Goal: Transaction & Acquisition: Purchase product/service

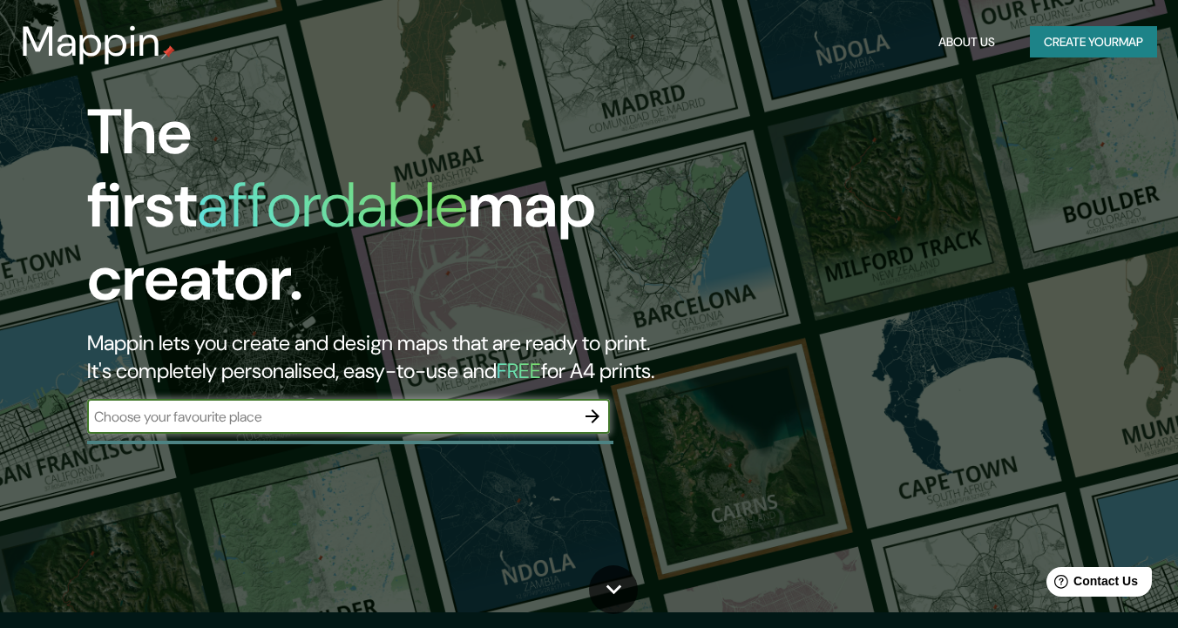
scroll to position [16, 0]
click at [454, 407] on input "text" at bounding box center [331, 417] width 488 height 20
type input "celaya"
click at [591, 406] on icon "button" at bounding box center [592, 416] width 21 height 21
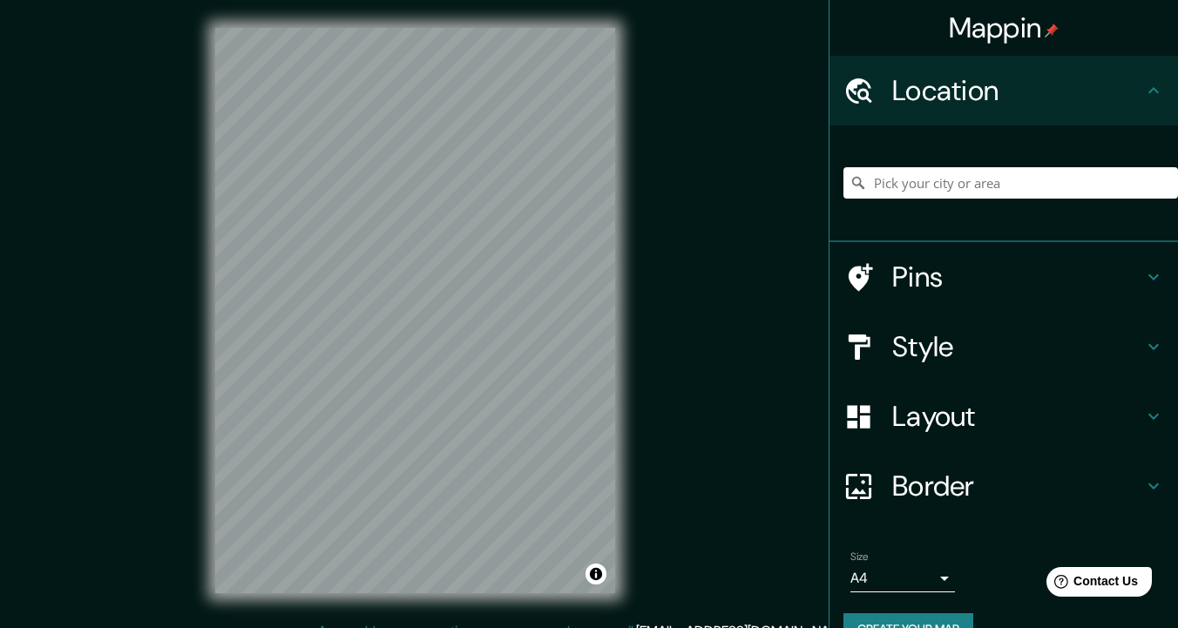
click at [932, 349] on h4 "Style" at bounding box center [1017, 346] width 251 height 35
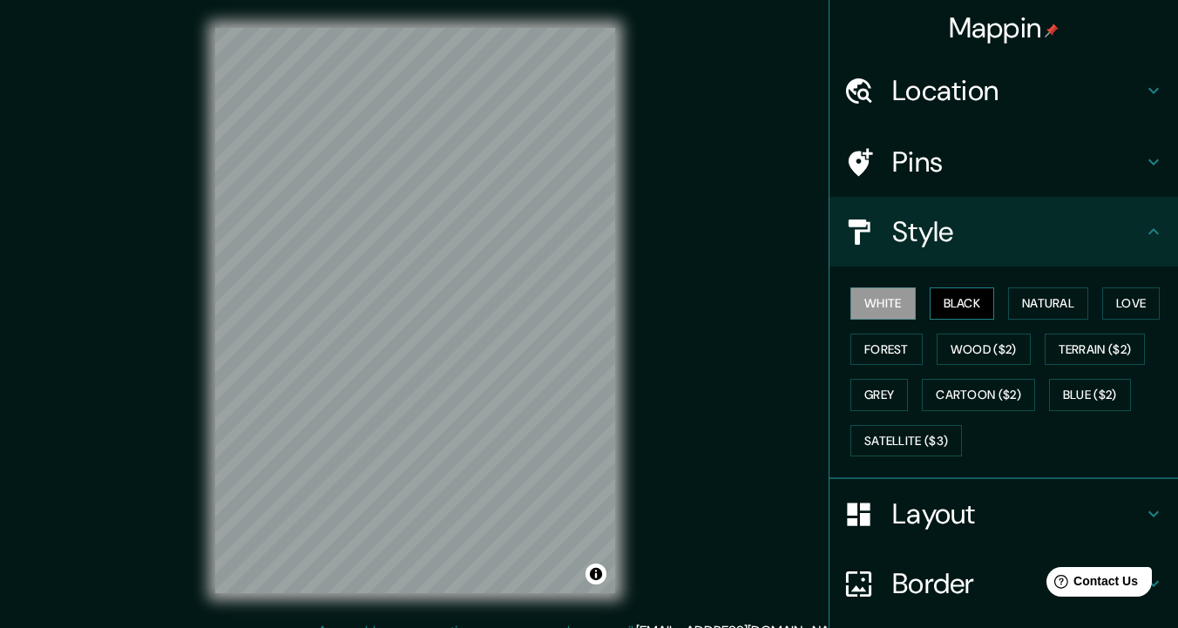
click at [962, 294] on button "Black" at bounding box center [962, 303] width 65 height 32
click at [1045, 301] on button "Natural" at bounding box center [1048, 303] width 80 height 32
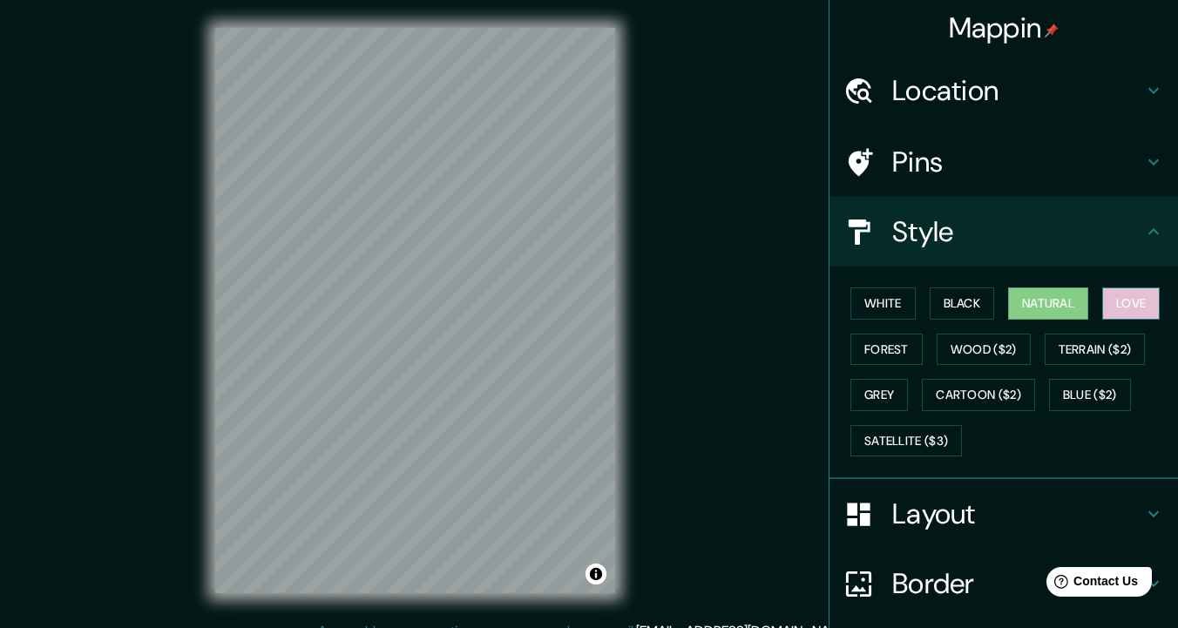
click at [1146, 301] on button "Love" at bounding box center [1130, 303] width 57 height 32
click at [893, 348] on button "Forest" at bounding box center [886, 350] width 72 height 32
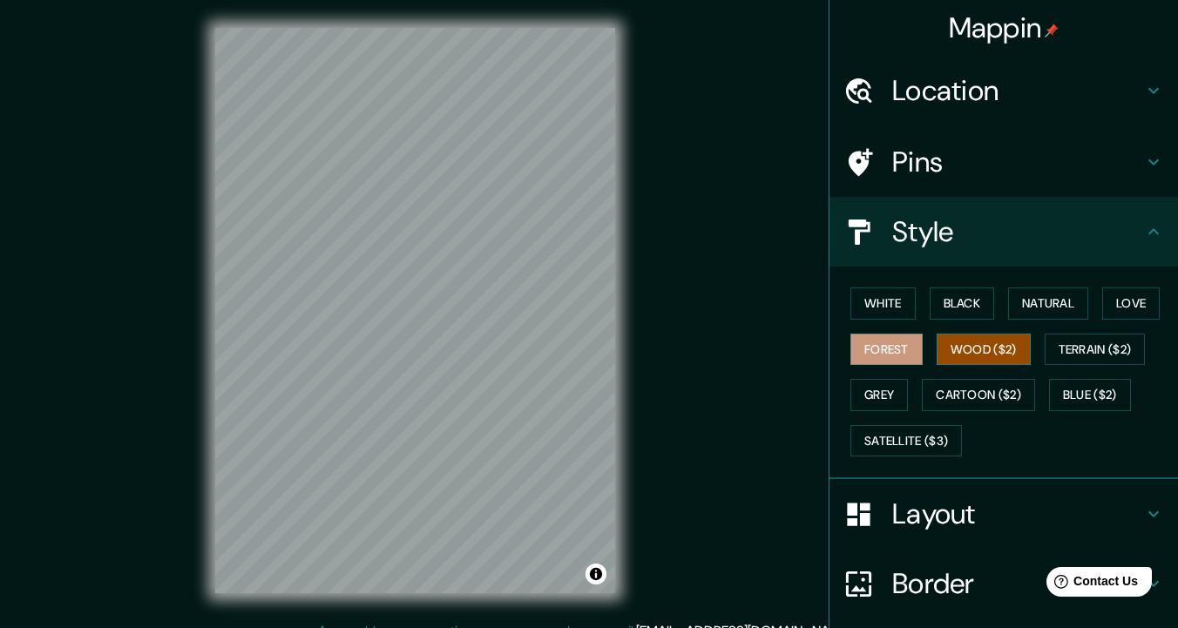
click at [966, 344] on button "Wood ($2)" at bounding box center [983, 350] width 94 height 32
click at [1100, 341] on button "Terrain ($2)" at bounding box center [1095, 350] width 101 height 32
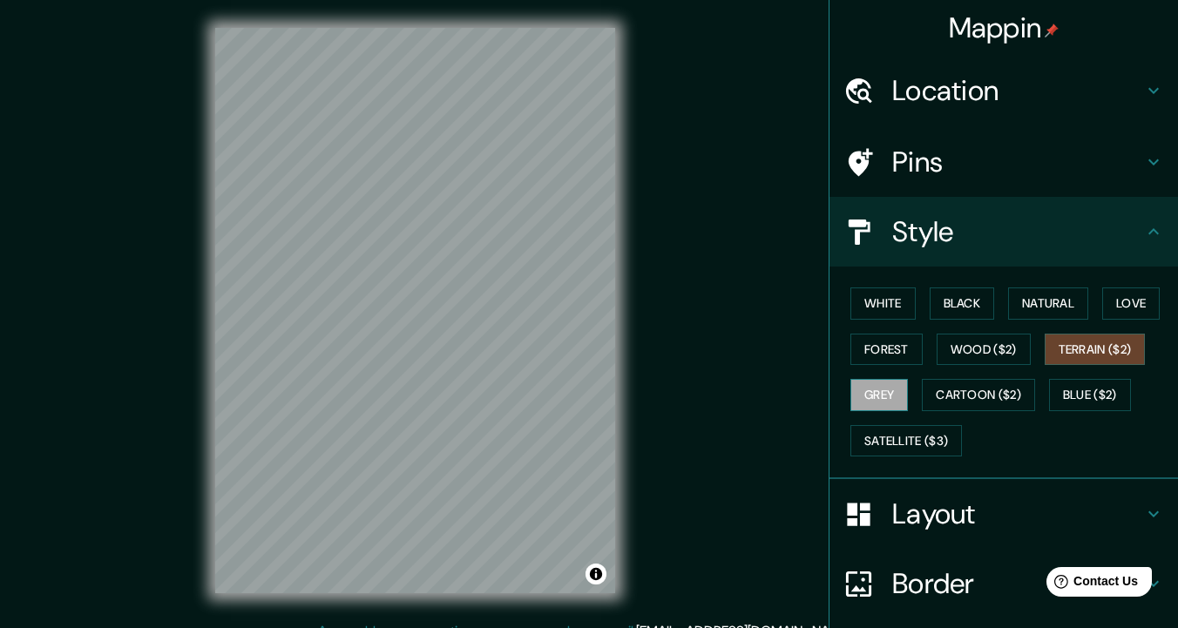
click at [867, 388] on button "Grey" at bounding box center [878, 395] width 57 height 32
click at [973, 386] on button "Cartoon ($2)" at bounding box center [978, 395] width 113 height 32
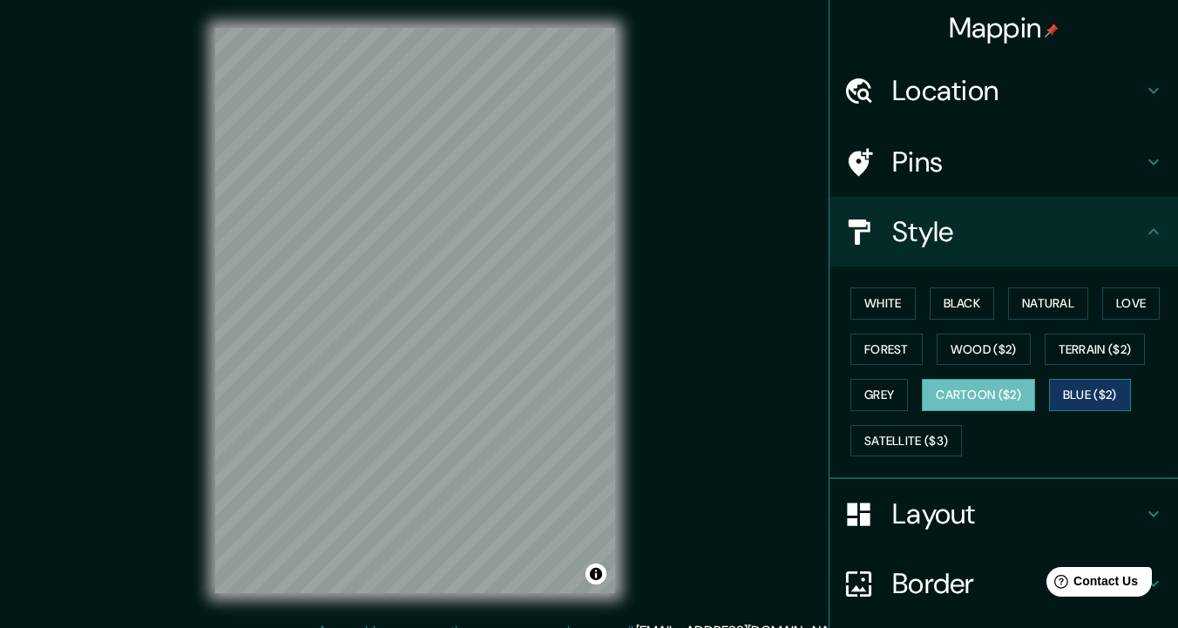
click at [1102, 388] on button "Blue ($2)" at bounding box center [1090, 395] width 82 height 32
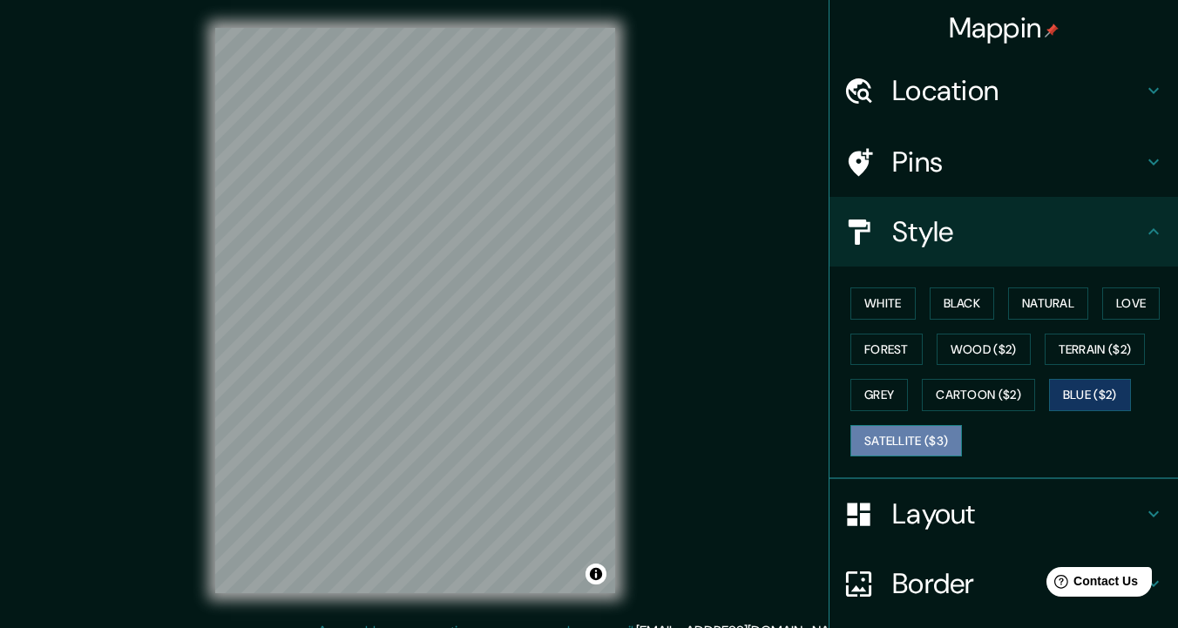
click at [892, 436] on button "Satellite ($3)" at bounding box center [906, 441] width 112 height 32
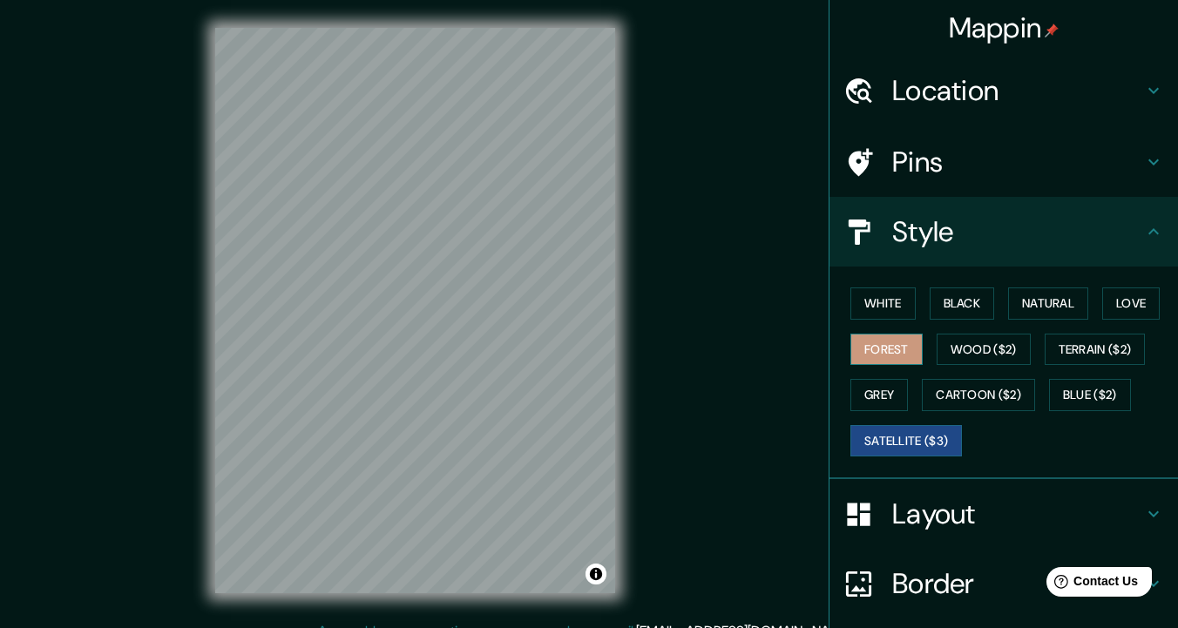
click at [910, 348] on button "Forest" at bounding box center [886, 350] width 72 height 32
click at [995, 342] on button "Wood ($2)" at bounding box center [983, 350] width 94 height 32
click at [903, 339] on button "Forest" at bounding box center [886, 350] width 72 height 32
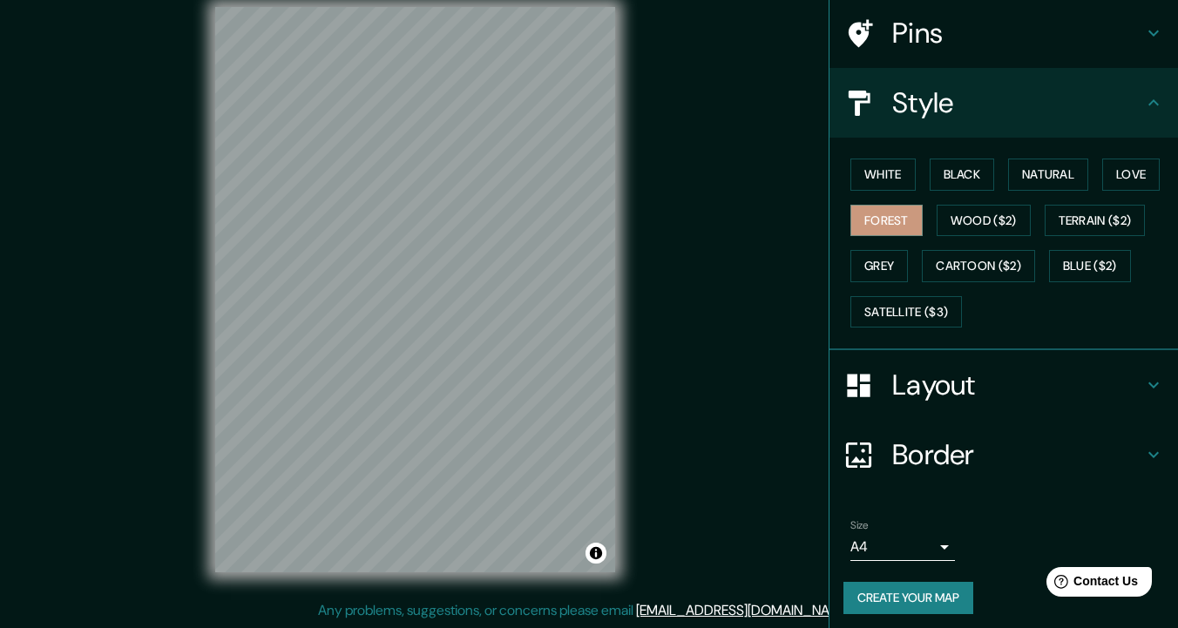
scroll to position [21, 0]
click at [930, 591] on button "Create your map" at bounding box center [908, 598] width 130 height 32
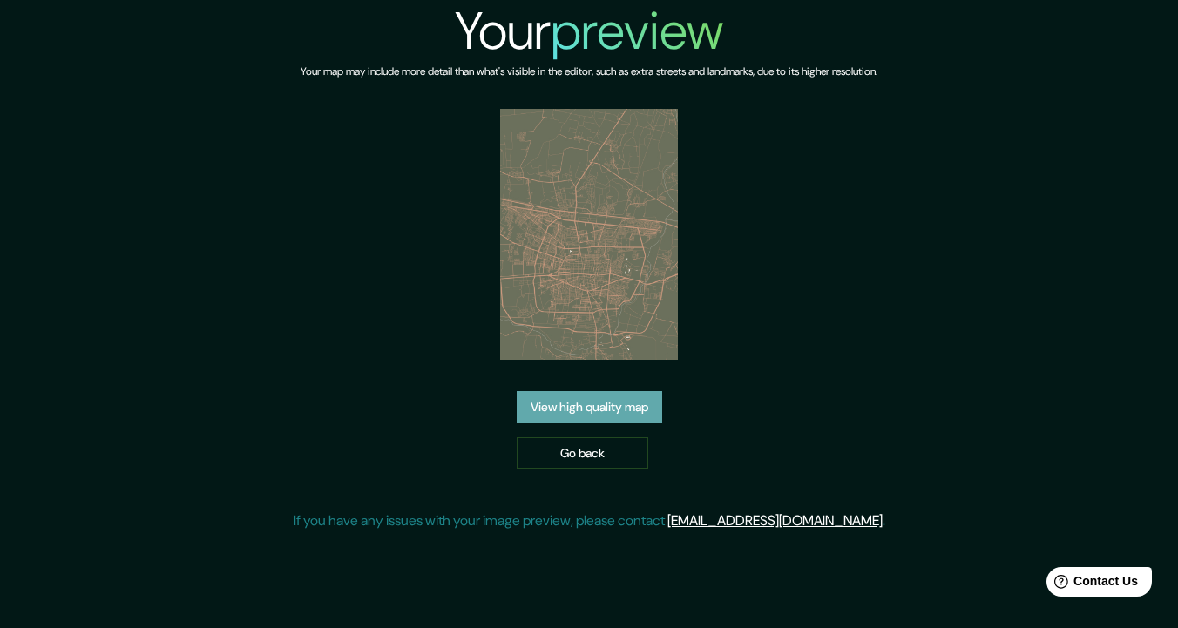
click at [583, 409] on link "View high quality map" at bounding box center [589, 407] width 145 height 32
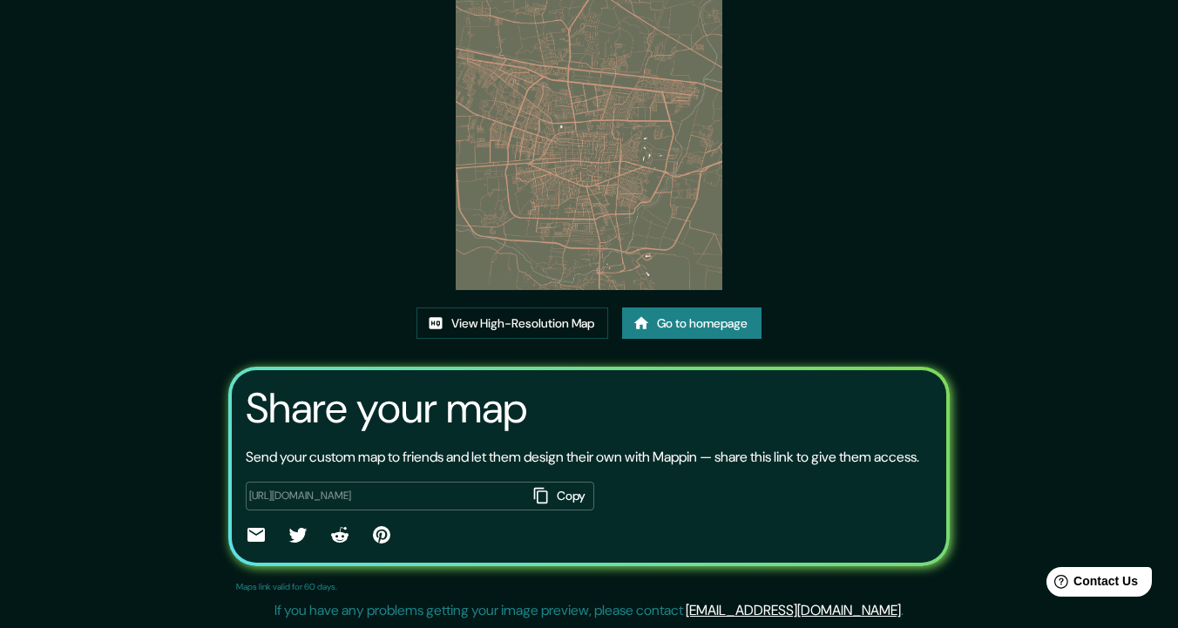
scroll to position [183, 0]
click at [546, 308] on link "View High-Resolution Map" at bounding box center [512, 324] width 192 height 32
click at [540, 494] on icon "button" at bounding box center [541, 496] width 14 height 16
click at [701, 308] on link "Go to homepage" at bounding box center [691, 324] width 139 height 32
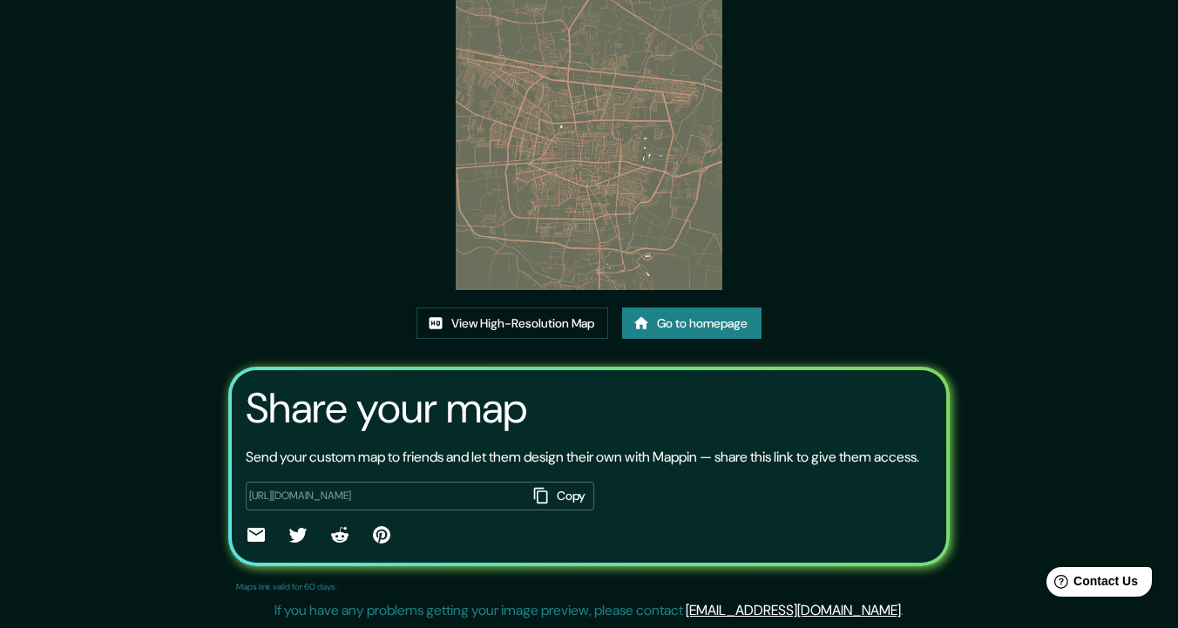
click at [534, 498] on icon "button" at bounding box center [541, 496] width 14 height 16
click at [906, 197] on div "This map was created with Mappin View High-Resolution Map Go to homepage Share …" at bounding box center [589, 232] width 762 height 792
click at [536, 498] on icon "button" at bounding box center [540, 495] width 17 height 17
click at [534, 496] on icon "button" at bounding box center [540, 495] width 17 height 17
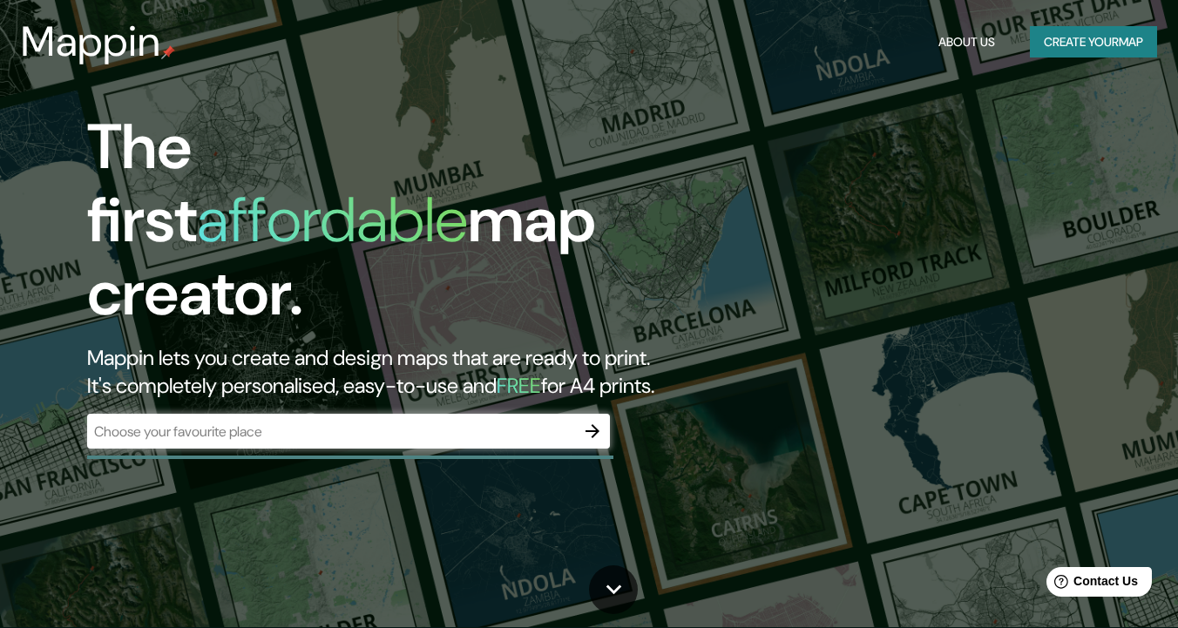
scroll to position [3, 0]
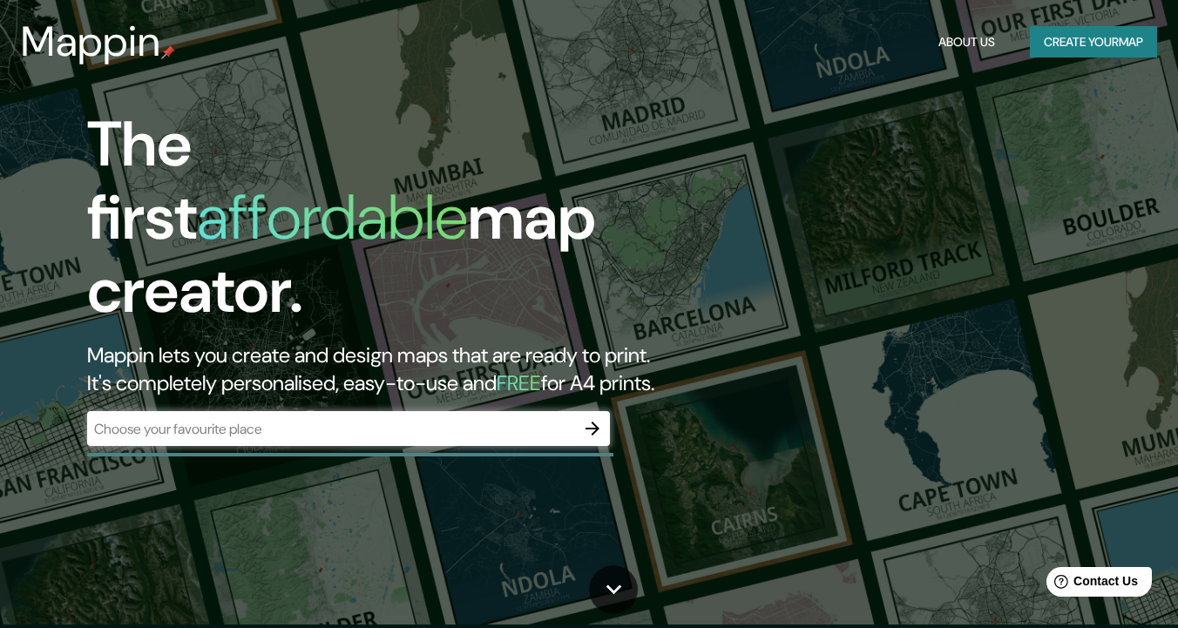
drag, startPoint x: 575, startPoint y: 401, endPoint x: 594, endPoint y: 413, distance: 22.7
click at [575, 411] on div at bounding box center [592, 428] width 35 height 35
click at [594, 418] on icon "button" at bounding box center [592, 428] width 21 height 21
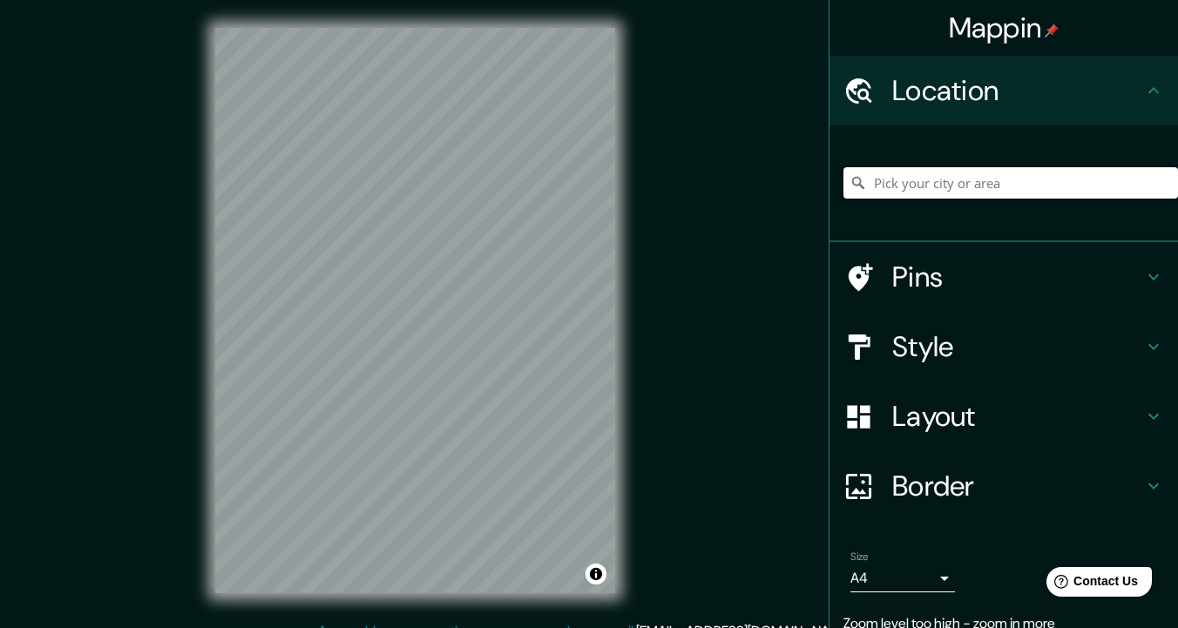
click at [923, 179] on input "Pick your city or area" at bounding box center [1010, 182] width 335 height 31
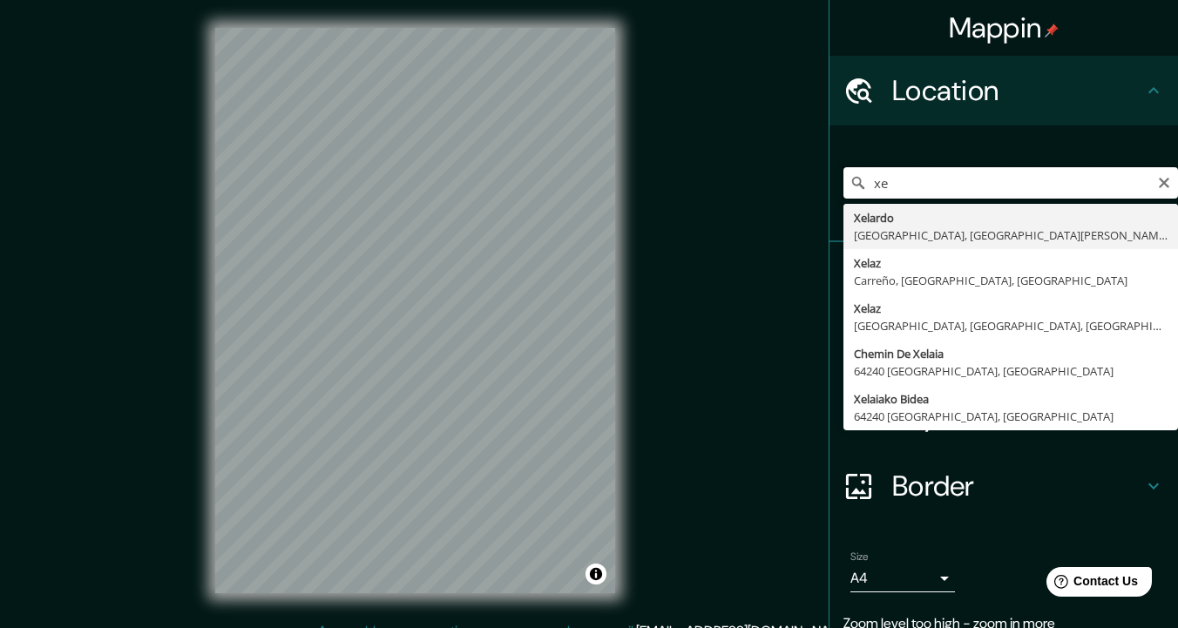
type input "x"
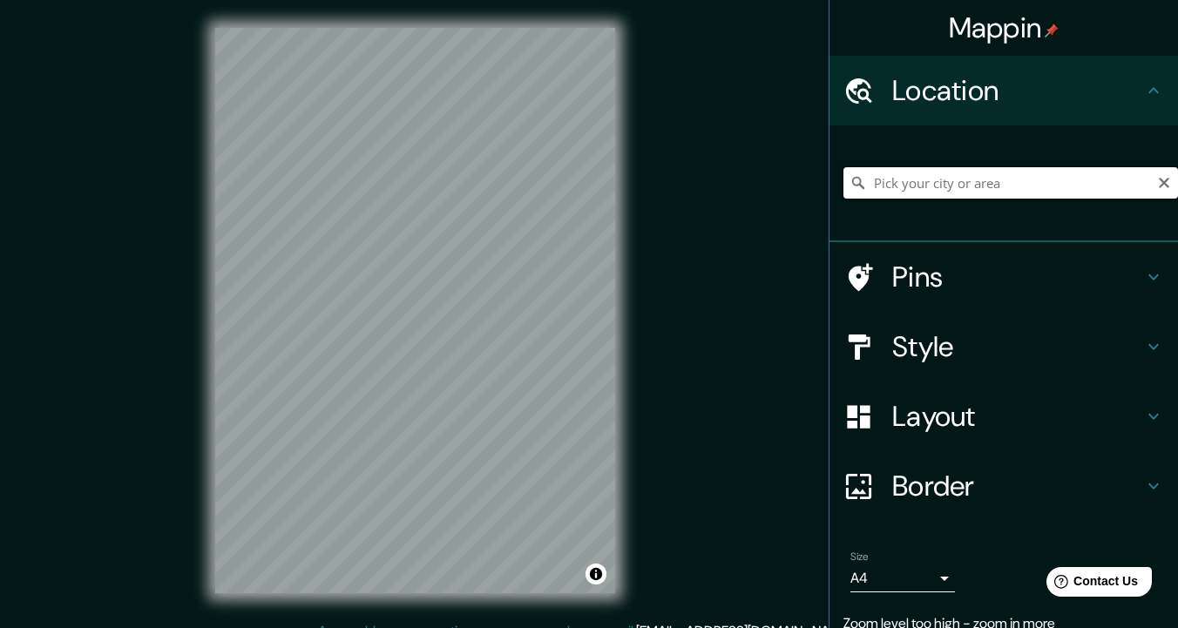
type input "x"
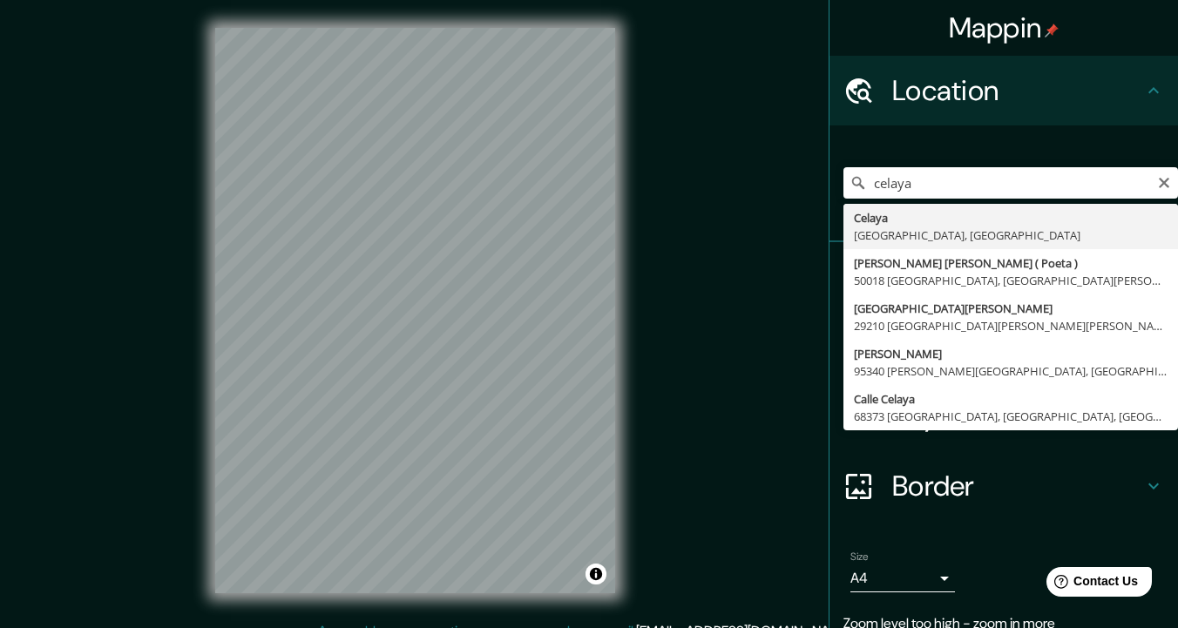
type input "Celaya, Guanajuato, México"
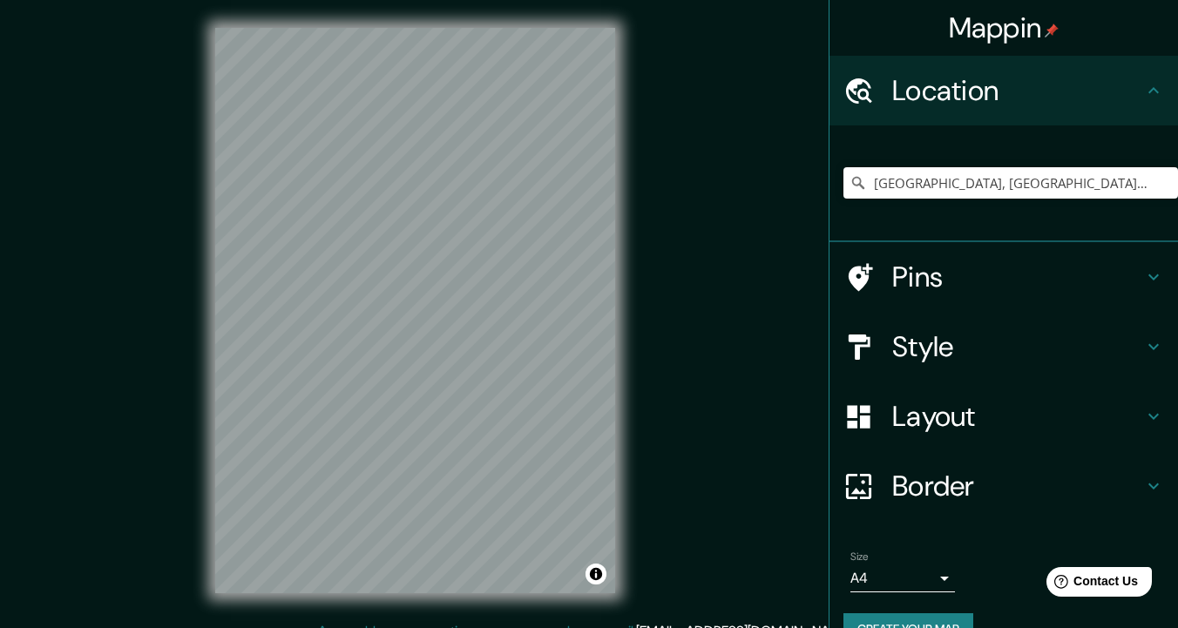
click at [989, 347] on h4 "Style" at bounding box center [1017, 346] width 251 height 35
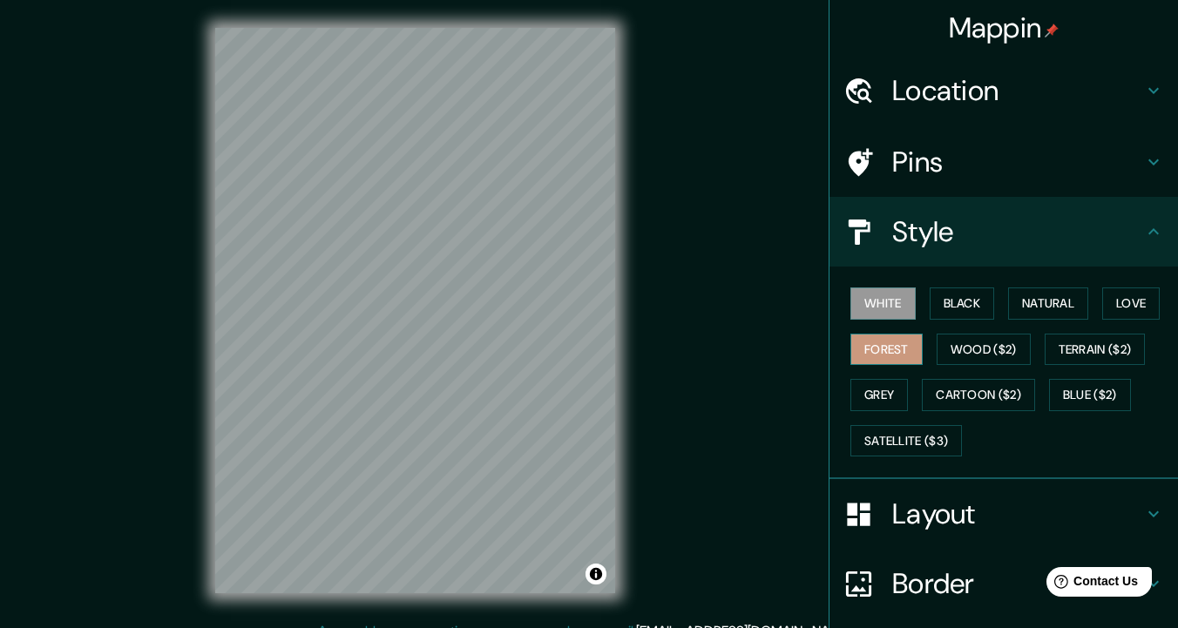
click at [879, 349] on button "Forest" at bounding box center [886, 350] width 72 height 32
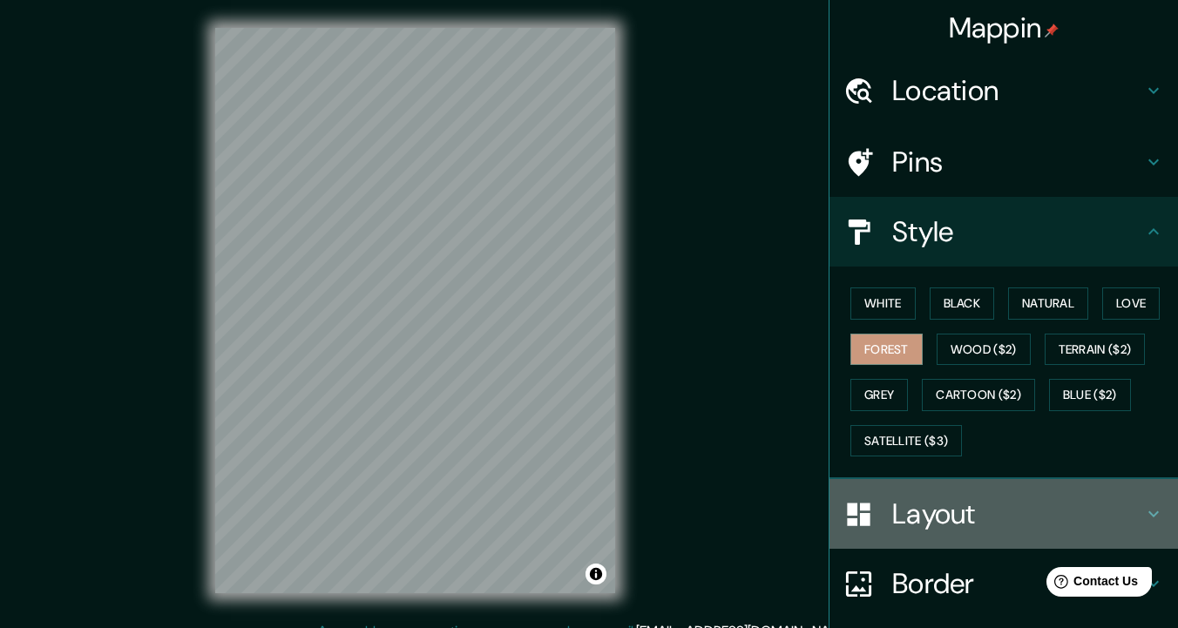
click at [943, 501] on h4 "Layout" at bounding box center [1017, 514] width 251 height 35
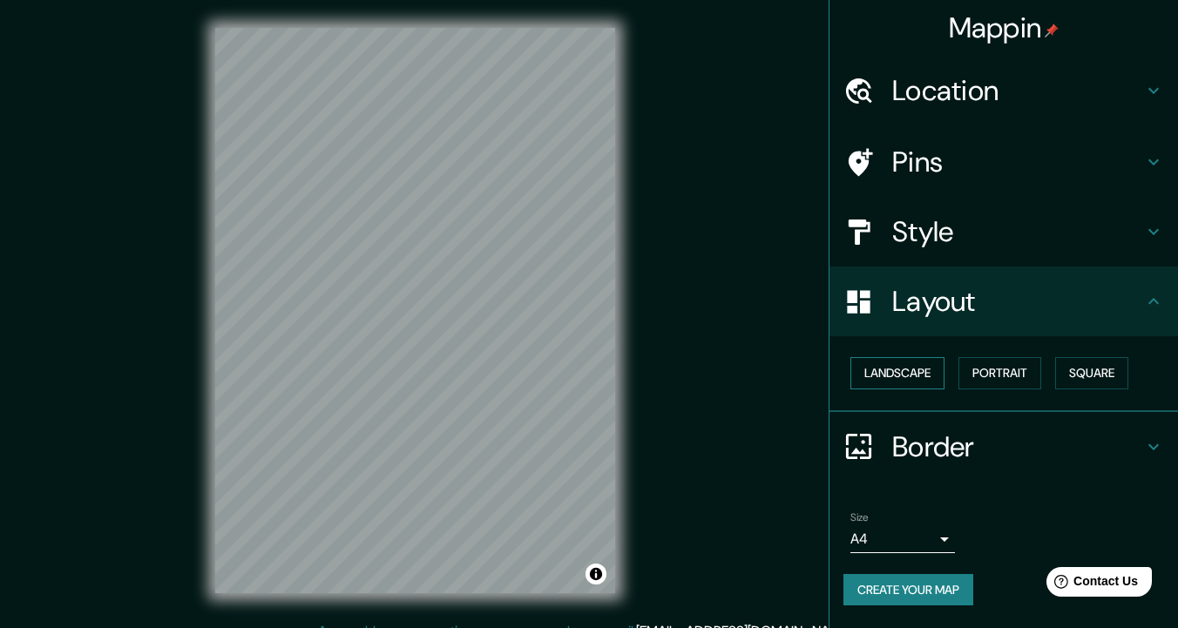
click at [908, 370] on button "Landscape" at bounding box center [897, 373] width 94 height 32
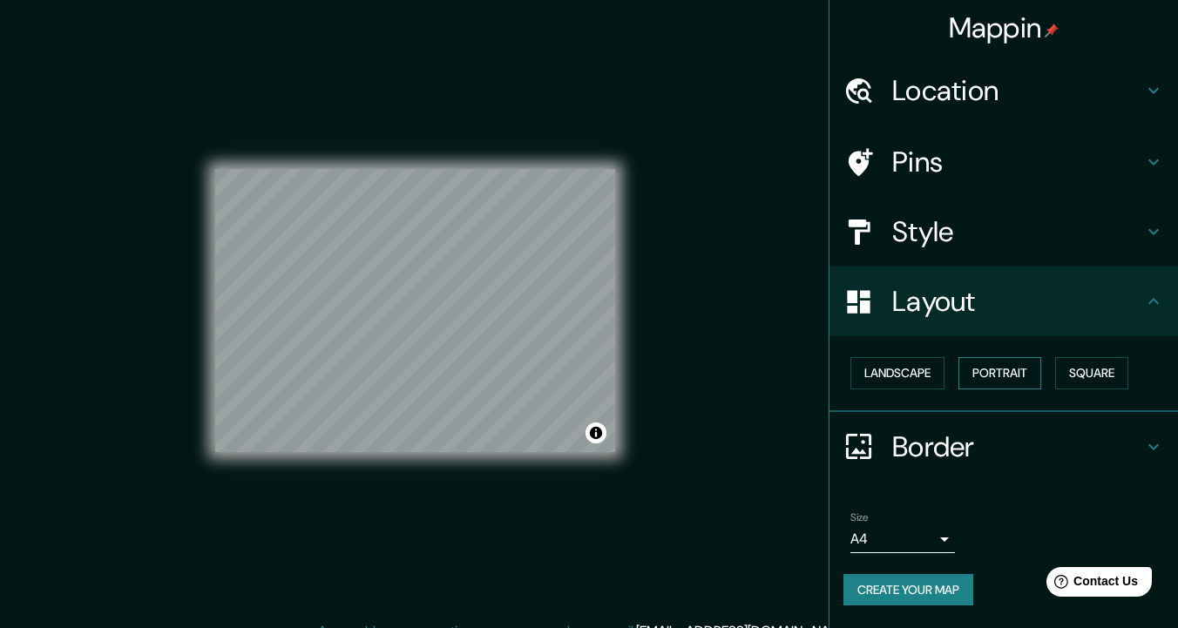
click at [1004, 361] on button "Portrait" at bounding box center [999, 373] width 83 height 32
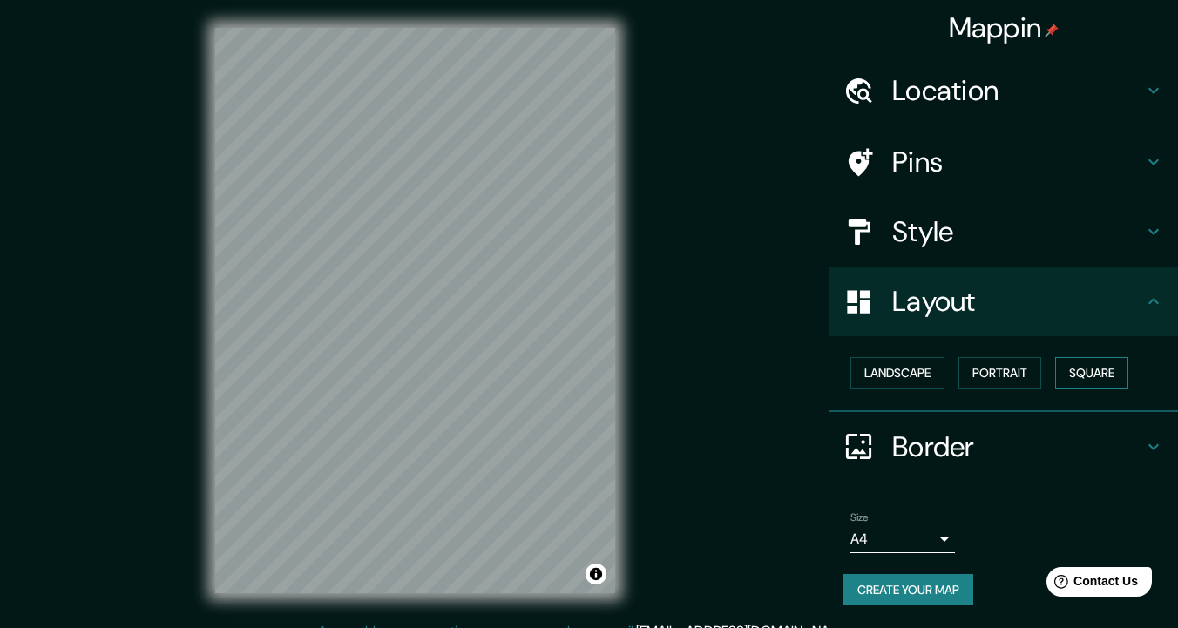
click at [1108, 362] on button "Square" at bounding box center [1091, 373] width 73 height 32
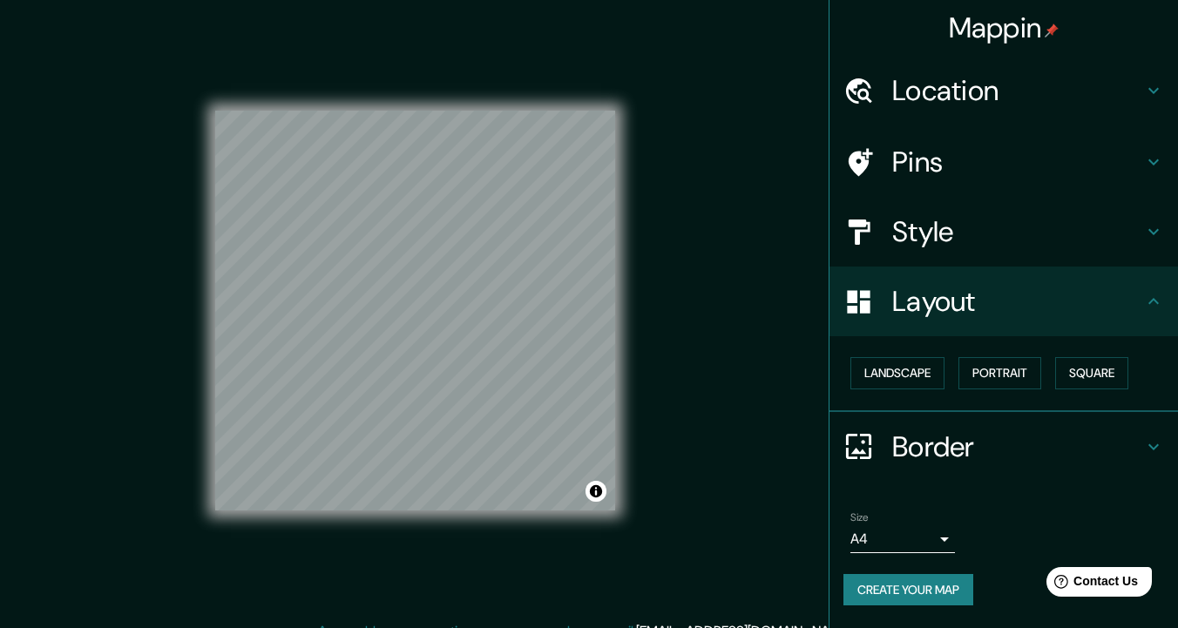
drag, startPoint x: 899, startPoint y: 362, endPoint x: 832, endPoint y: 376, distance: 68.5
click at [895, 363] on button "Landscape" at bounding box center [897, 373] width 94 height 32
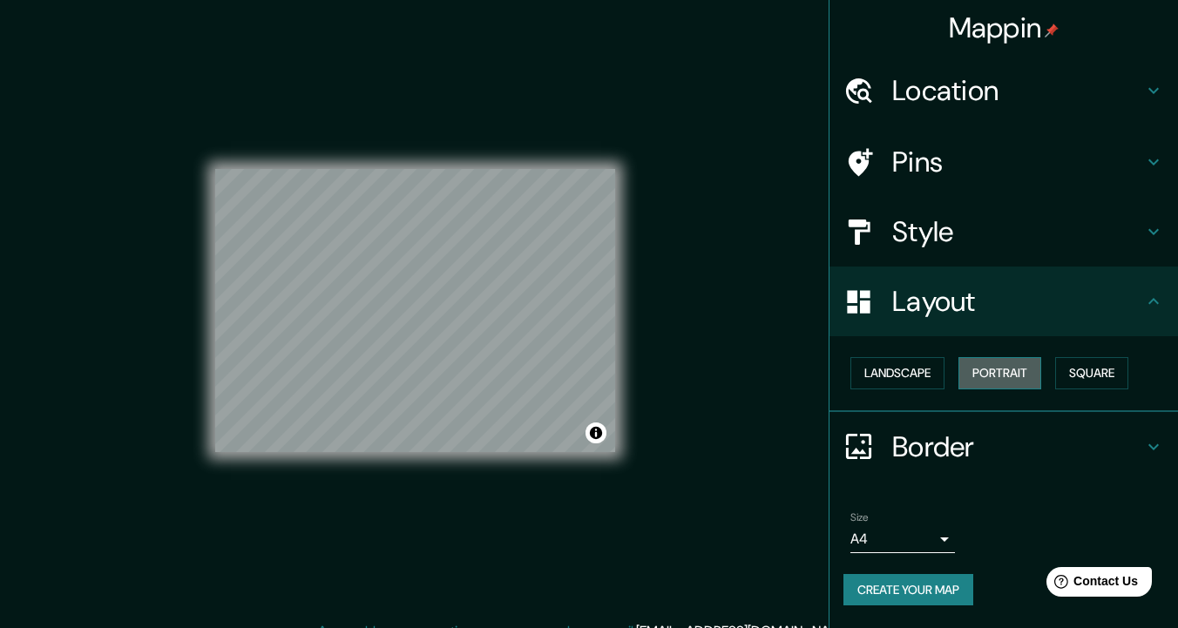
click at [989, 374] on button "Portrait" at bounding box center [999, 373] width 83 height 32
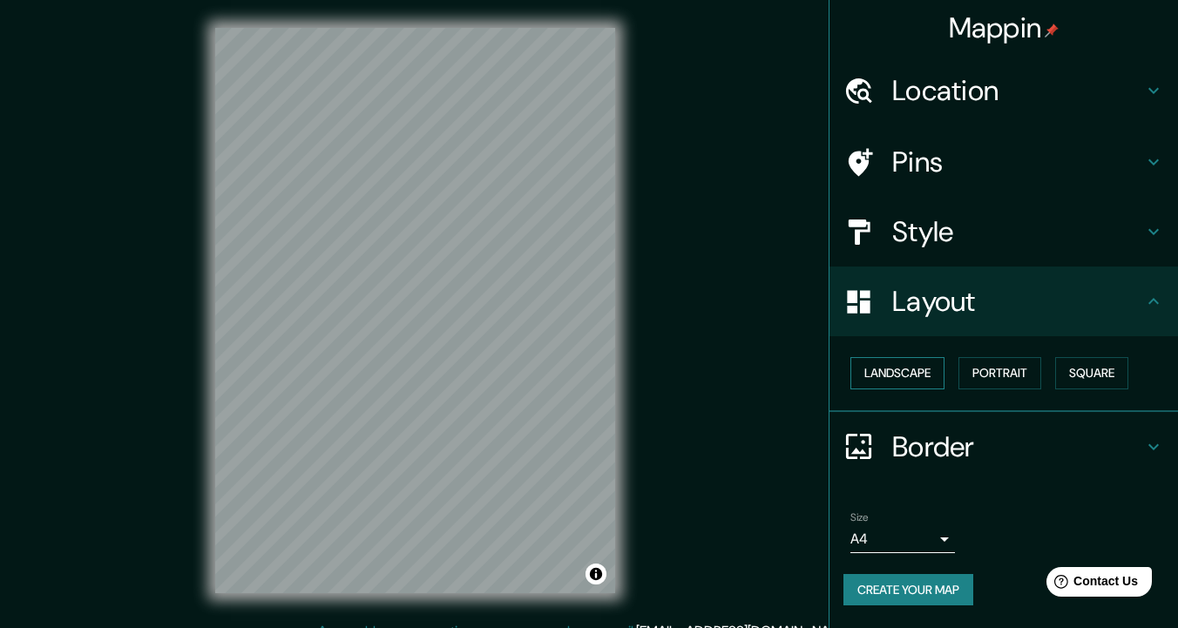
click at [901, 368] on button "Landscape" at bounding box center [897, 373] width 94 height 32
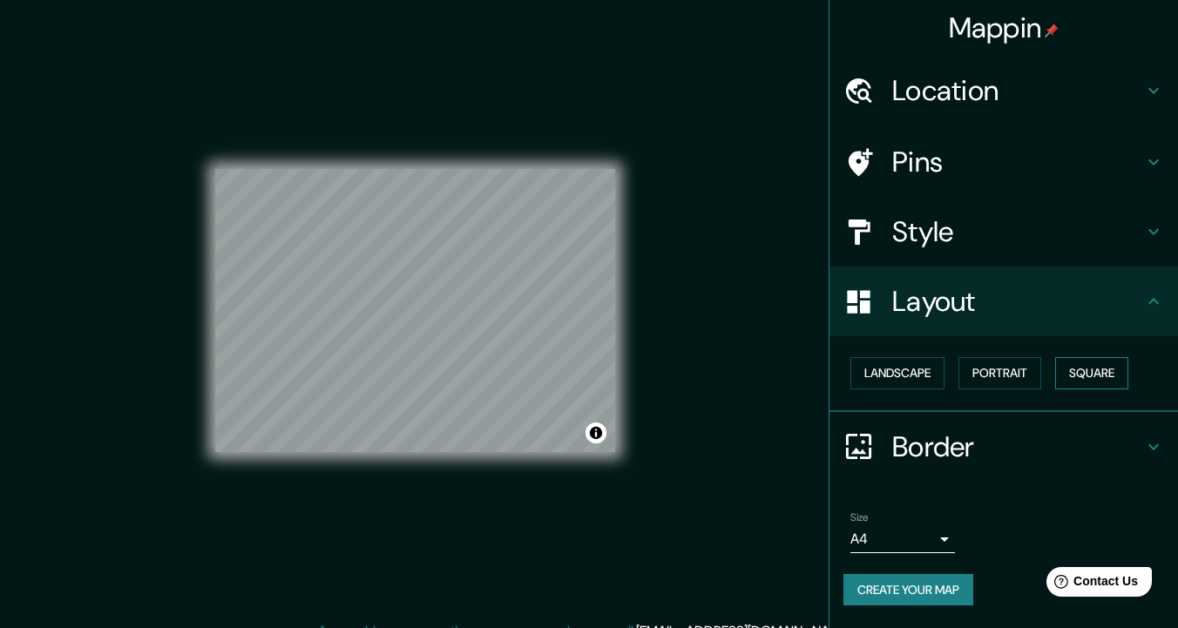
click at [1092, 370] on button "Square" at bounding box center [1091, 373] width 73 height 32
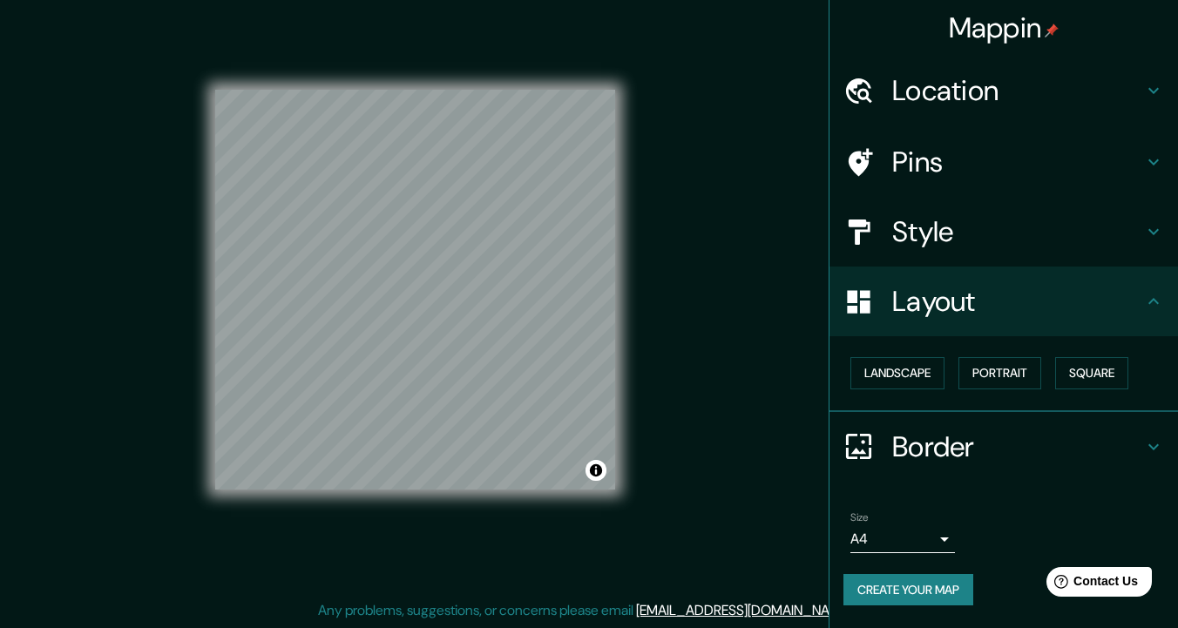
scroll to position [21, 0]
click at [938, 530] on body "Mappin Location Celaya, Guanajuato, México Pins Style Layout Landscape Portrait…" at bounding box center [589, 293] width 1178 height 628
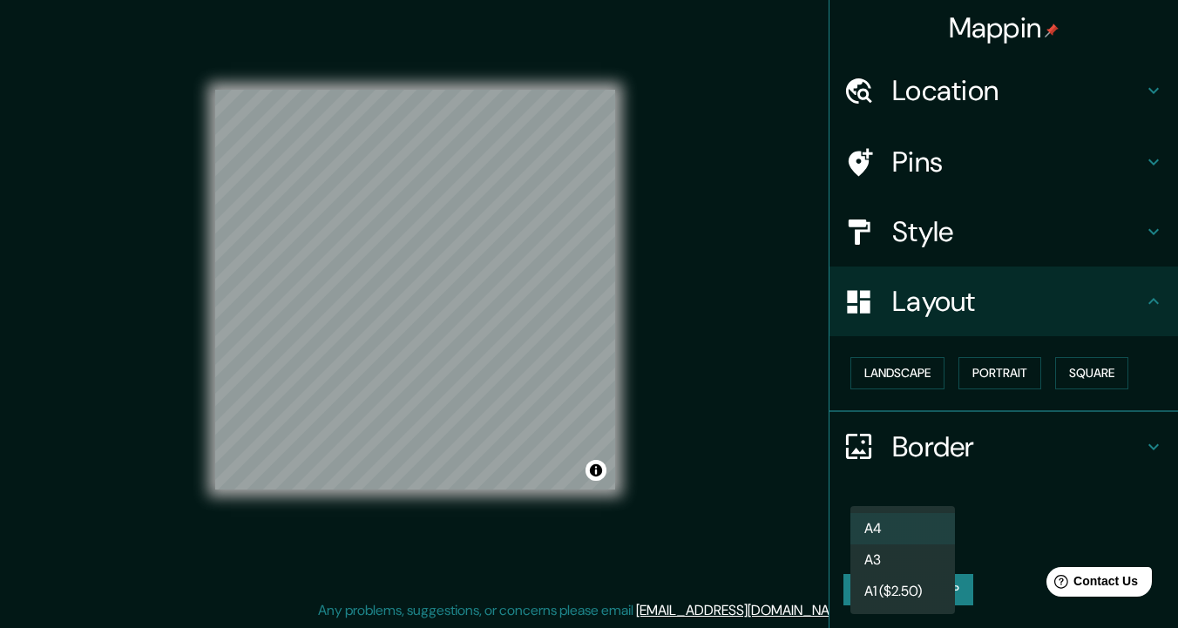
click at [919, 553] on li "A3" at bounding box center [902, 559] width 105 height 31
click at [923, 537] on body "Mappin Location Celaya, Guanajuato, México Pins Style Layout Landscape Portrait…" at bounding box center [589, 293] width 1178 height 628
click at [918, 599] on li "A1 ($2.50)" at bounding box center [902, 591] width 105 height 31
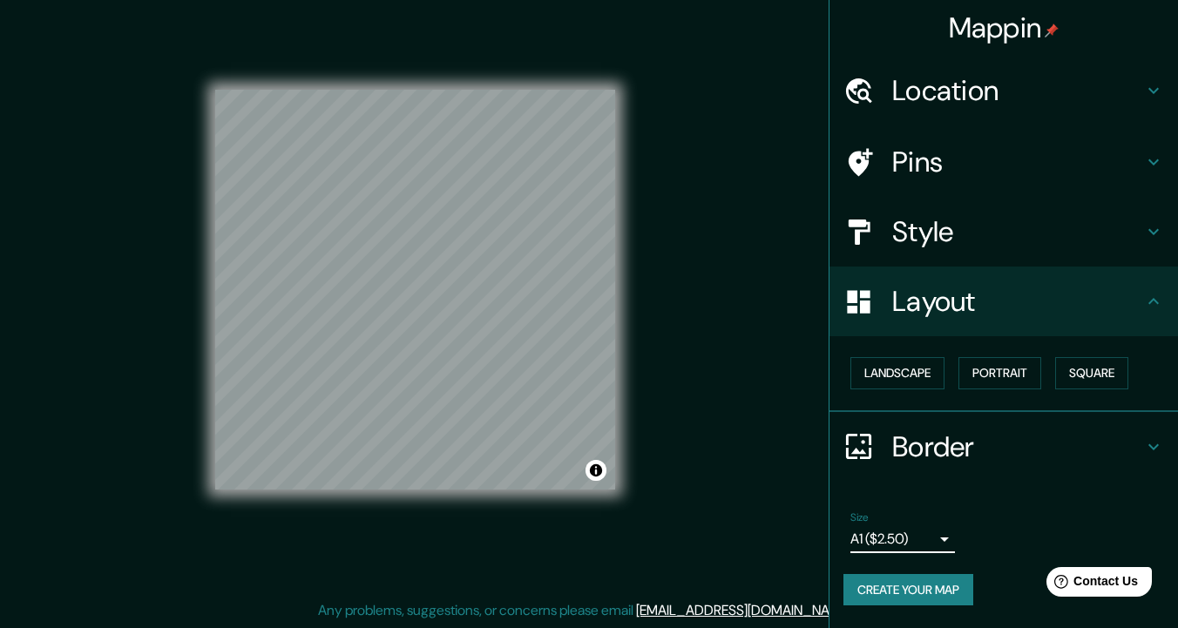
click at [913, 533] on body "Mappin Location Celaya, Guanajuato, México Pins Style Layout Landscape Portrait…" at bounding box center [589, 293] width 1178 height 628
click at [884, 521] on li "A4" at bounding box center [902, 528] width 105 height 31
type input "single"
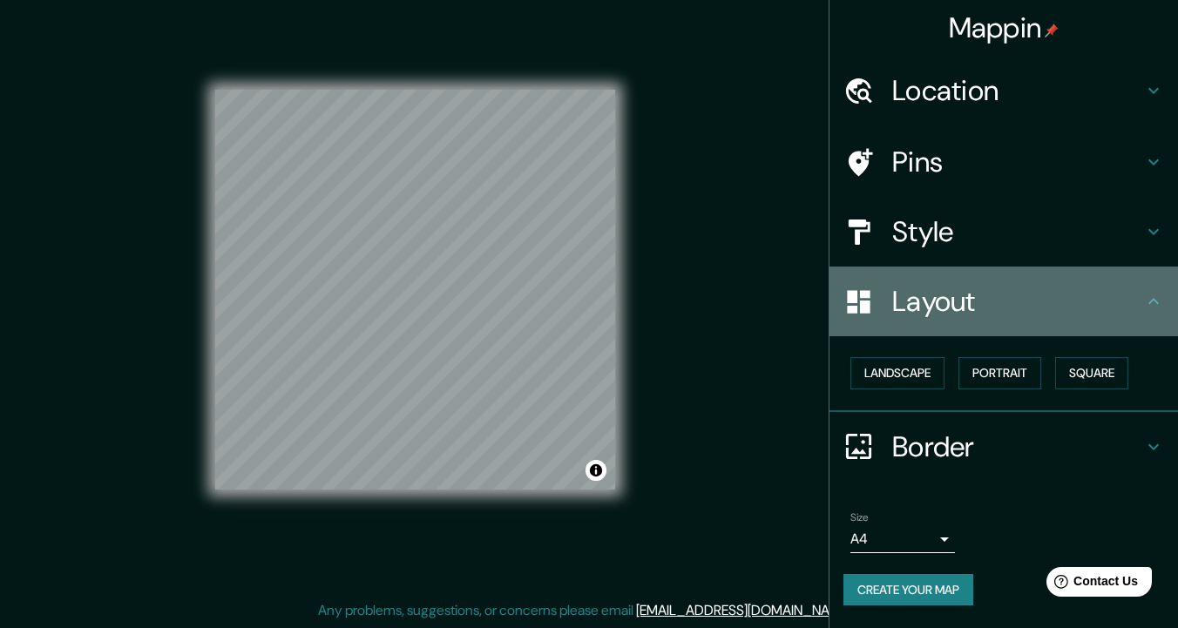
click at [1139, 297] on h4 "Layout" at bounding box center [1017, 301] width 251 height 35
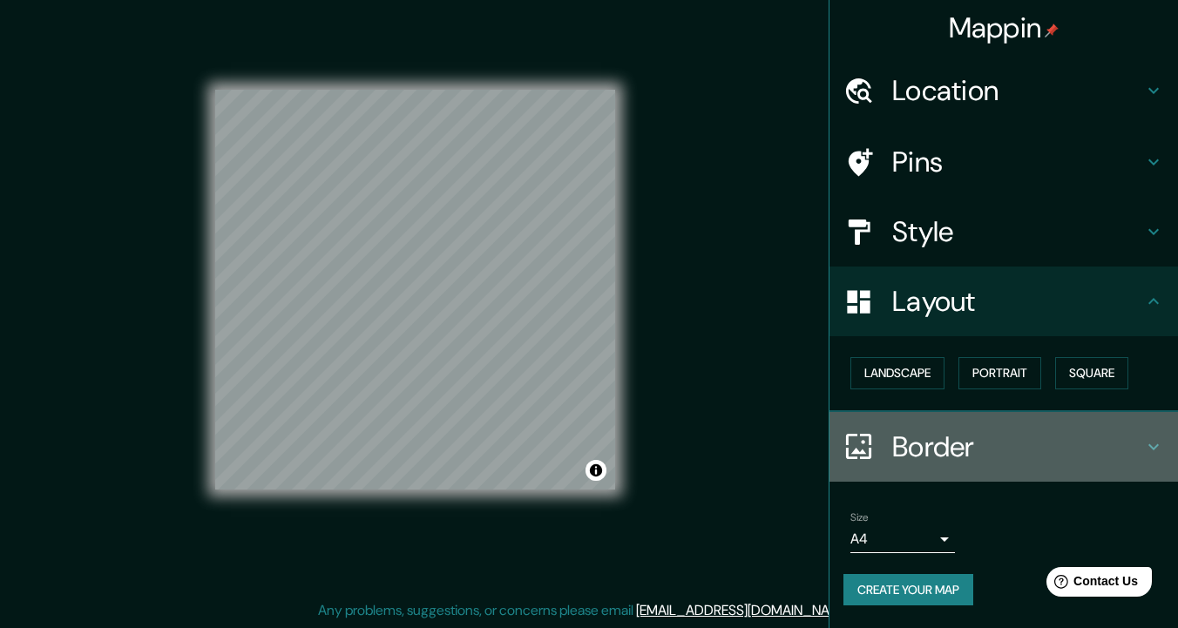
click at [1139, 429] on h4 "Border" at bounding box center [1017, 446] width 251 height 35
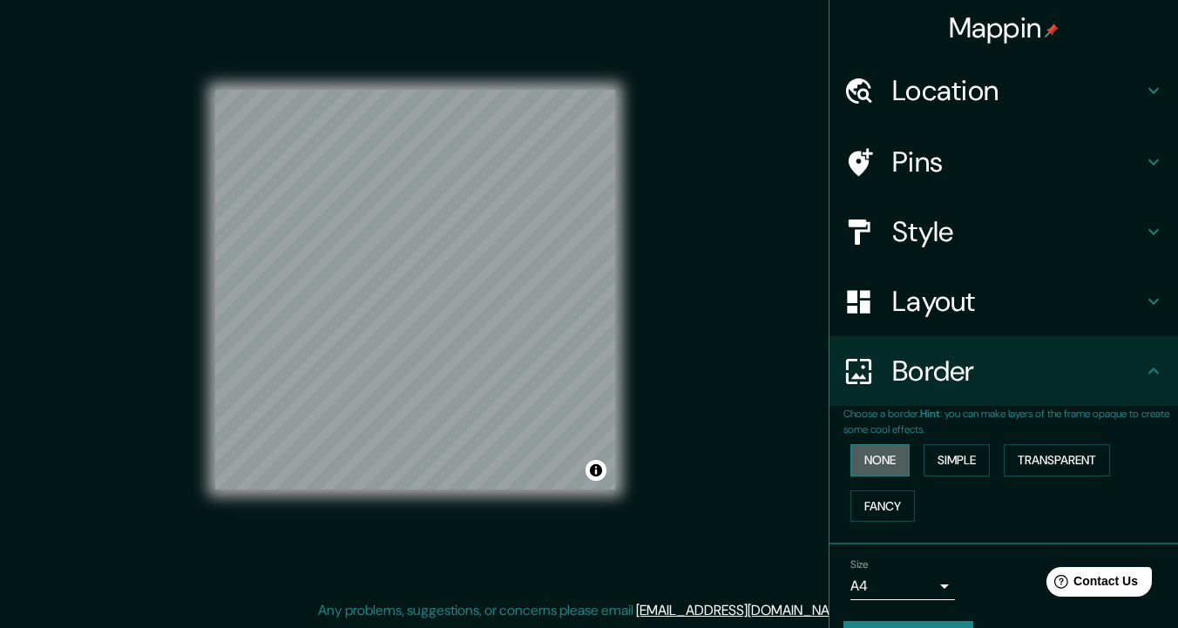
click at [870, 454] on button "None" at bounding box center [879, 460] width 59 height 32
click at [938, 457] on button "Simple" at bounding box center [956, 460] width 66 height 32
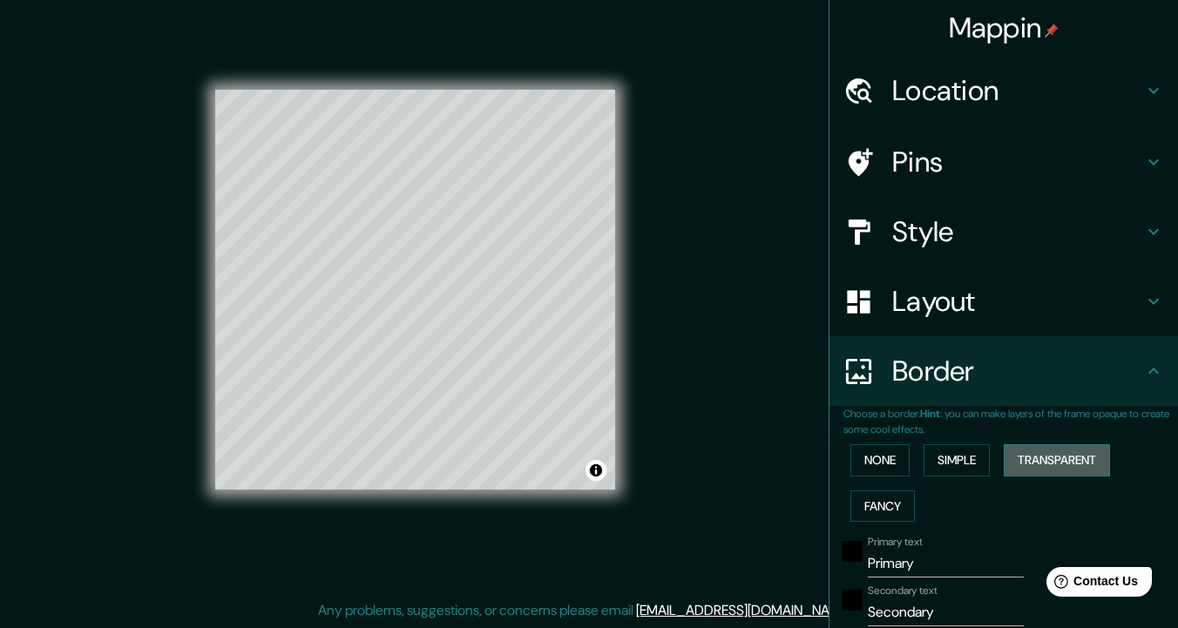
click at [1048, 456] on button "Transparent" at bounding box center [1057, 460] width 106 height 32
click at [891, 497] on button "Fancy" at bounding box center [882, 506] width 64 height 32
click at [880, 450] on button "None" at bounding box center [879, 460] width 59 height 32
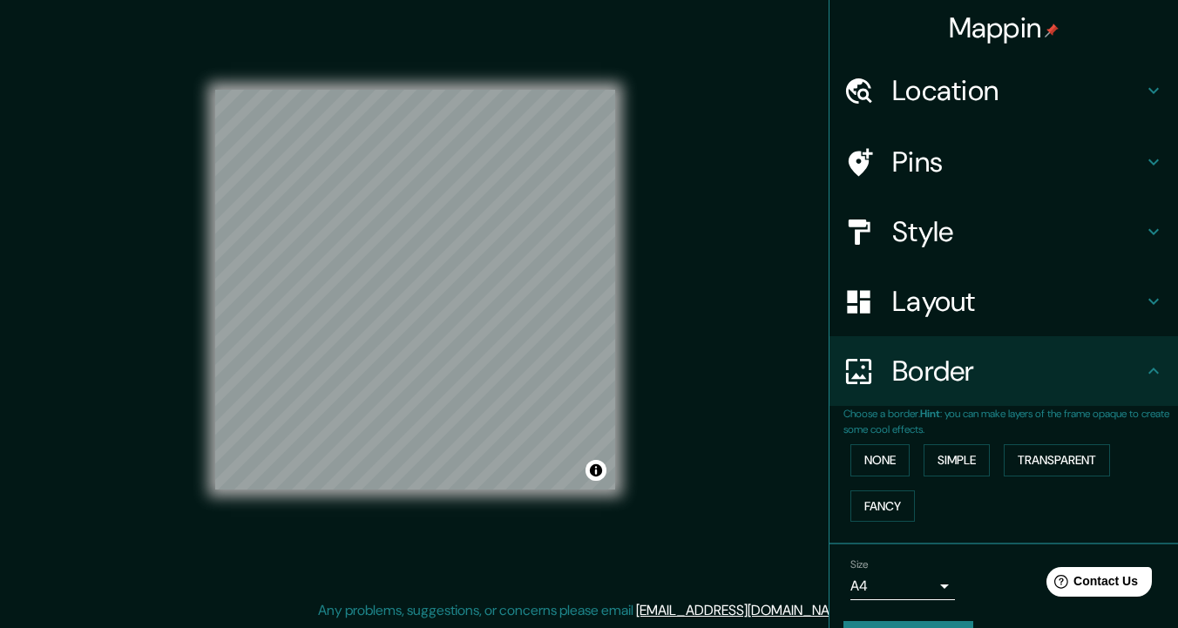
click at [1137, 360] on h4 "Border" at bounding box center [1017, 371] width 251 height 35
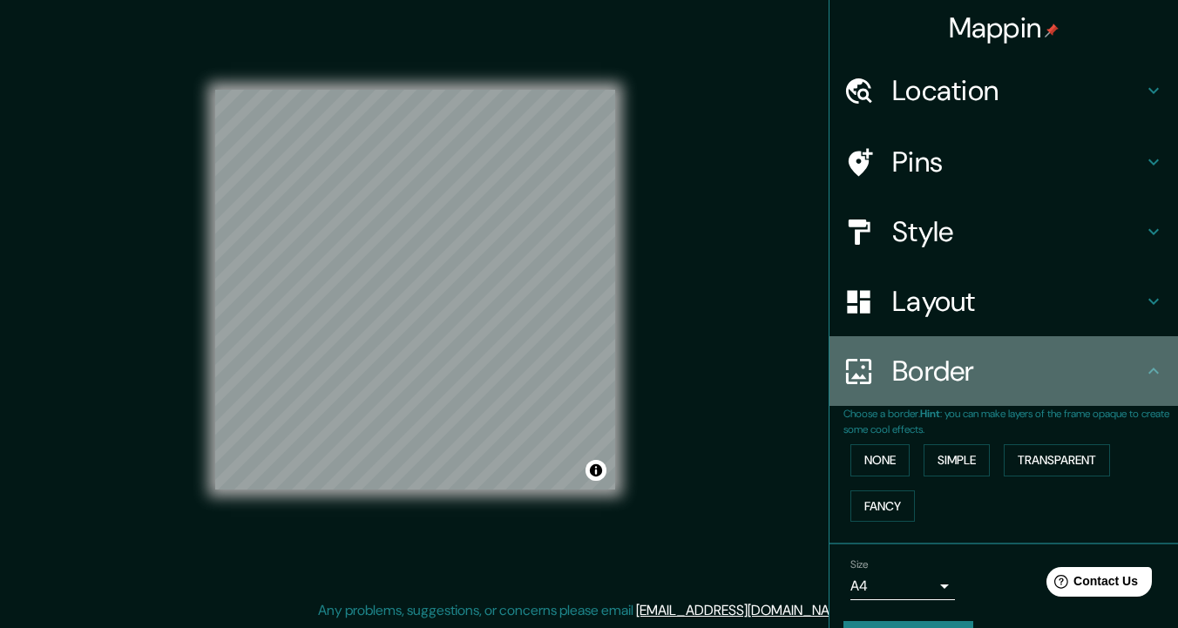
click at [1155, 368] on icon at bounding box center [1153, 371] width 21 height 21
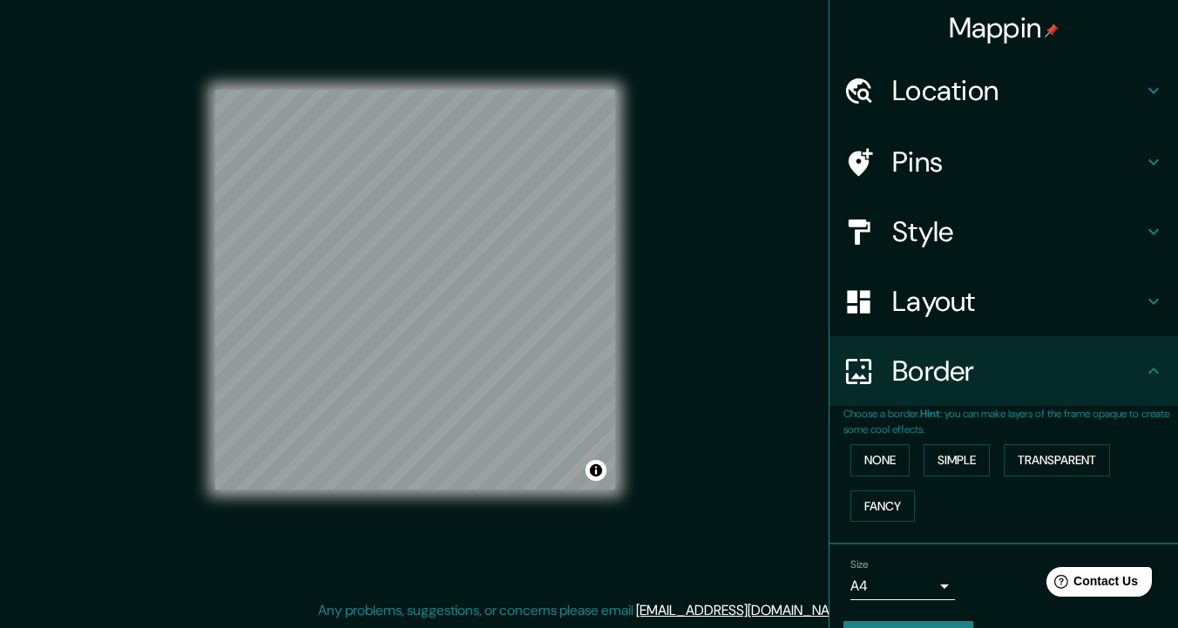
click at [1146, 361] on icon at bounding box center [1153, 371] width 21 height 21
click at [1156, 361] on icon at bounding box center [1153, 371] width 21 height 21
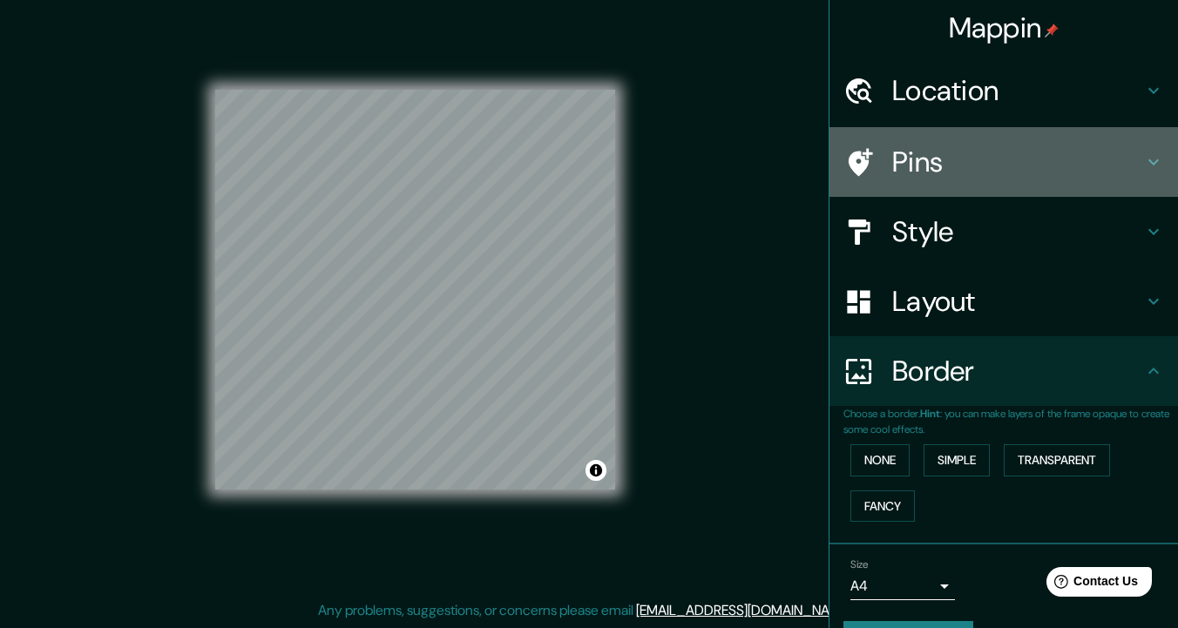
click at [970, 166] on h4 "Pins" at bounding box center [1017, 162] width 251 height 35
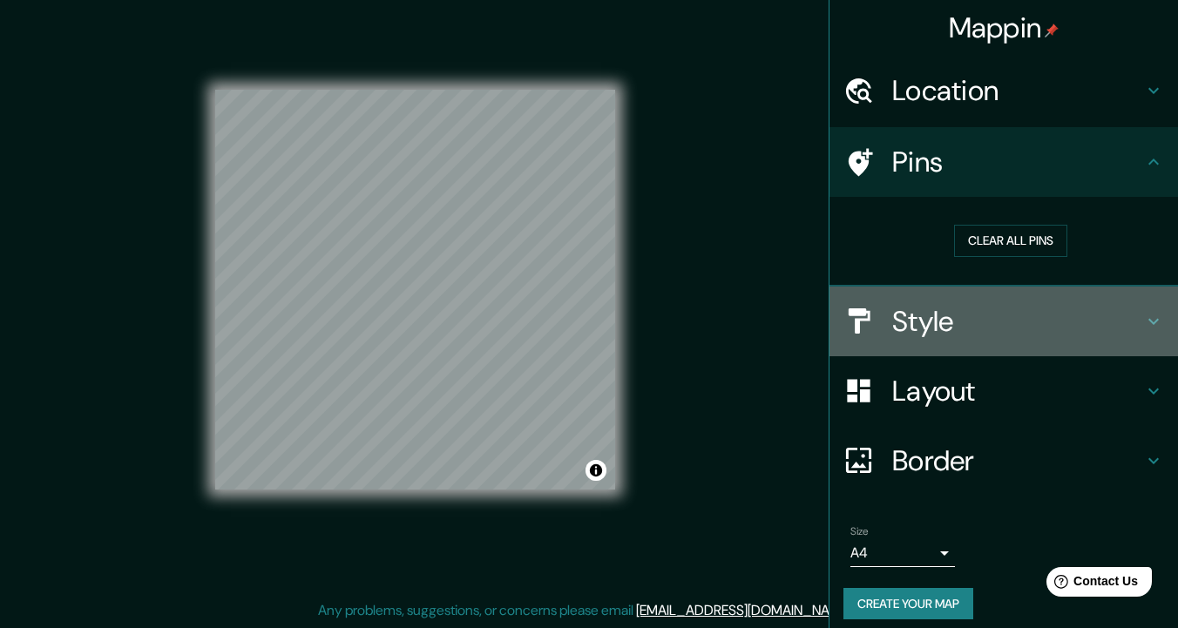
click at [957, 328] on h4 "Style" at bounding box center [1017, 321] width 251 height 35
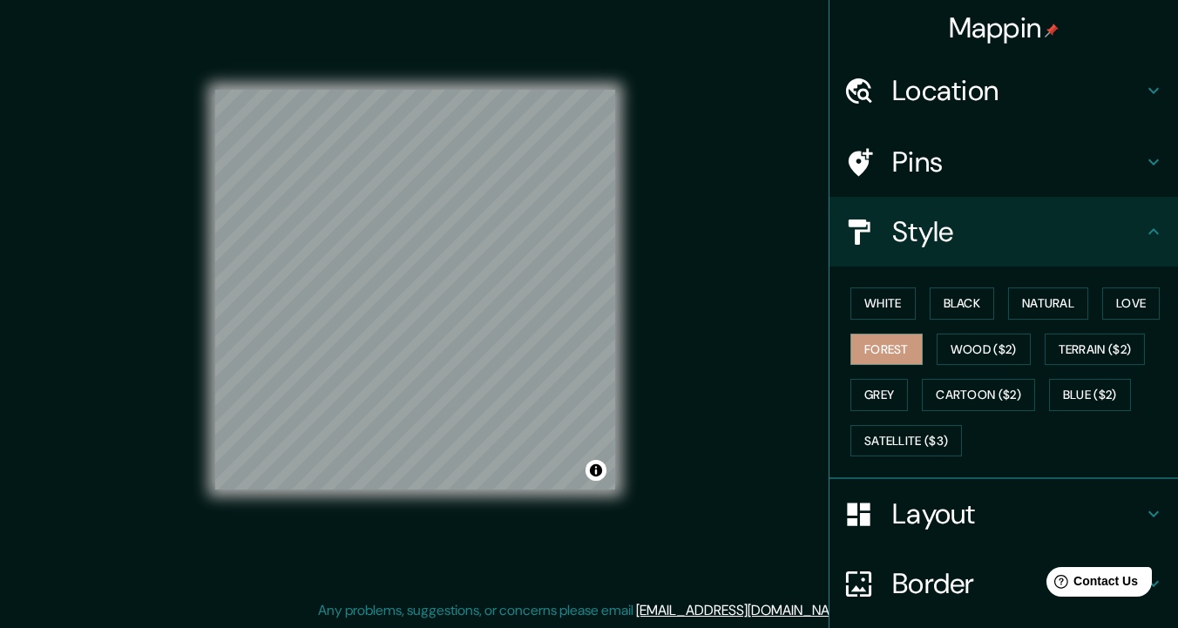
click at [968, 238] on h4 "Style" at bounding box center [1017, 231] width 251 height 35
click at [908, 175] on h4 "Pins" at bounding box center [1017, 162] width 251 height 35
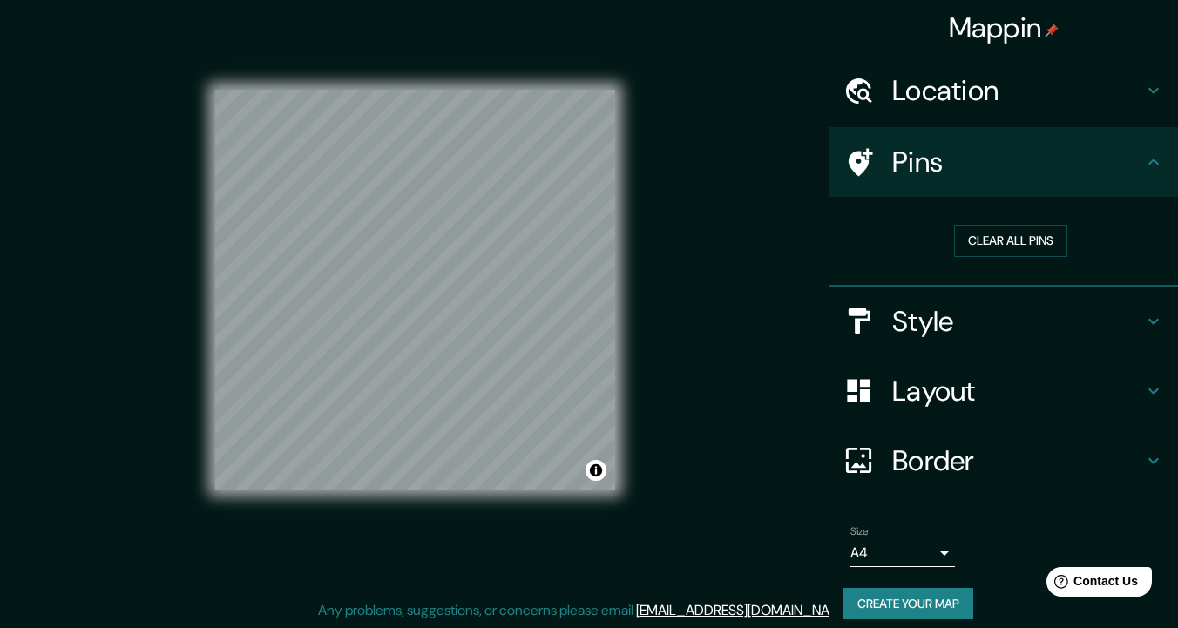
click at [997, 222] on div "Clear all pins" at bounding box center [1010, 241] width 335 height 60
click at [997, 232] on button "Clear all pins" at bounding box center [1010, 241] width 113 height 32
click at [1024, 256] on div "Clear all pins" at bounding box center [1010, 241] width 335 height 60
click at [1023, 245] on button "Clear all pins" at bounding box center [1010, 241] width 113 height 32
click at [1021, 239] on button "Clear all pins" at bounding box center [1010, 241] width 113 height 32
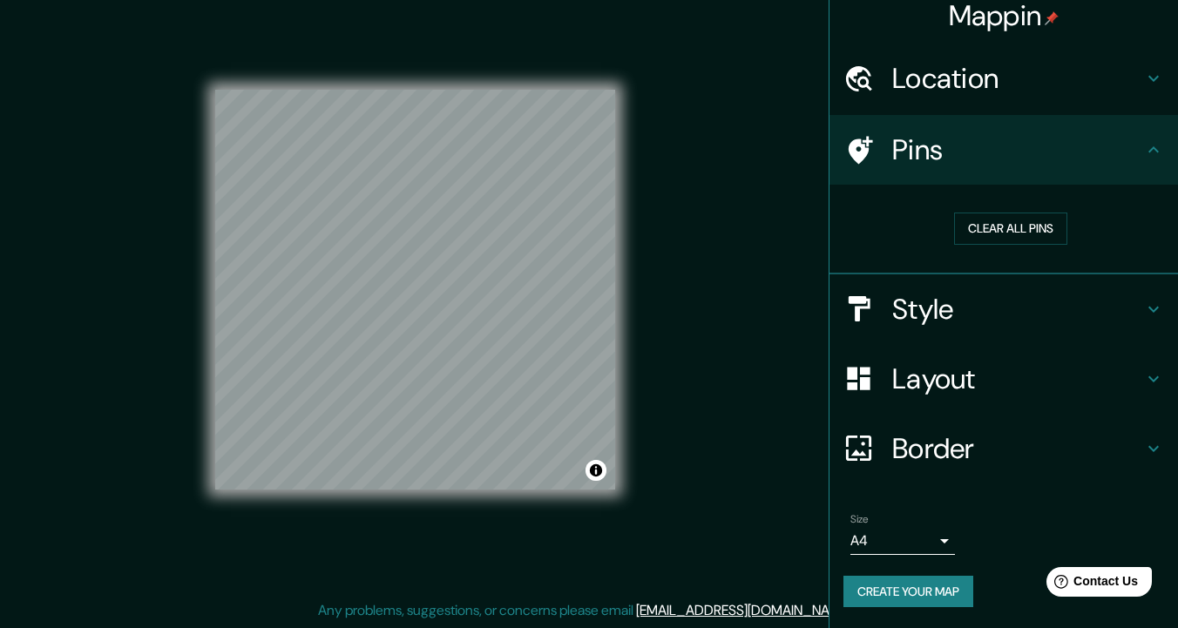
scroll to position [7, 0]
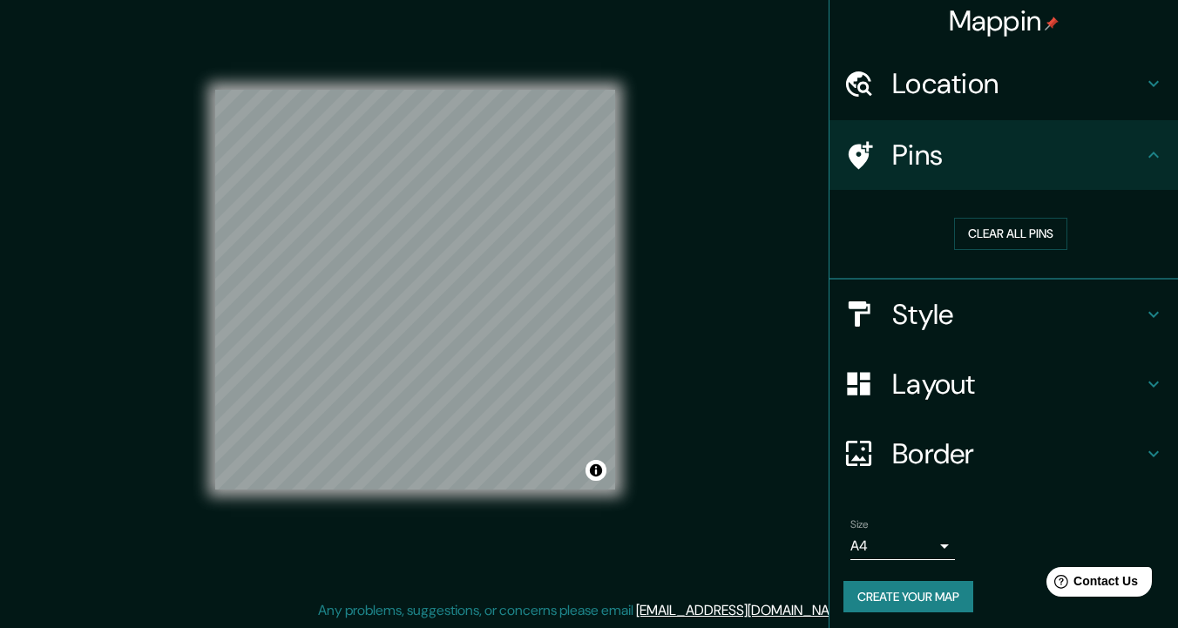
click at [983, 311] on h4 "Style" at bounding box center [1017, 314] width 251 height 35
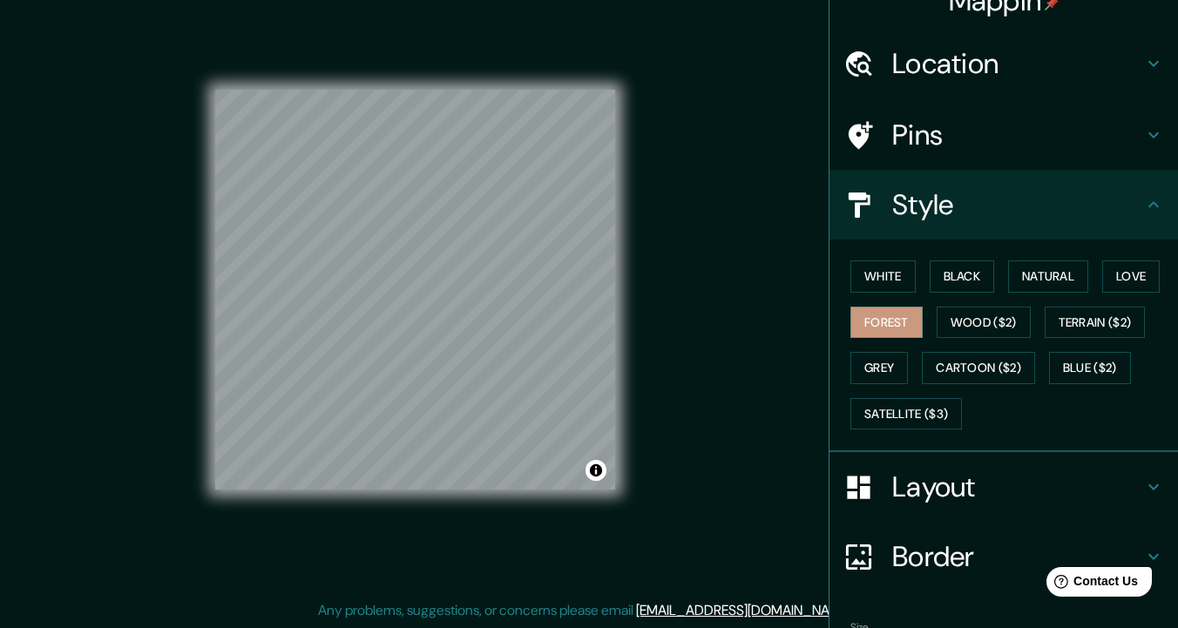
scroll to position [42, 0]
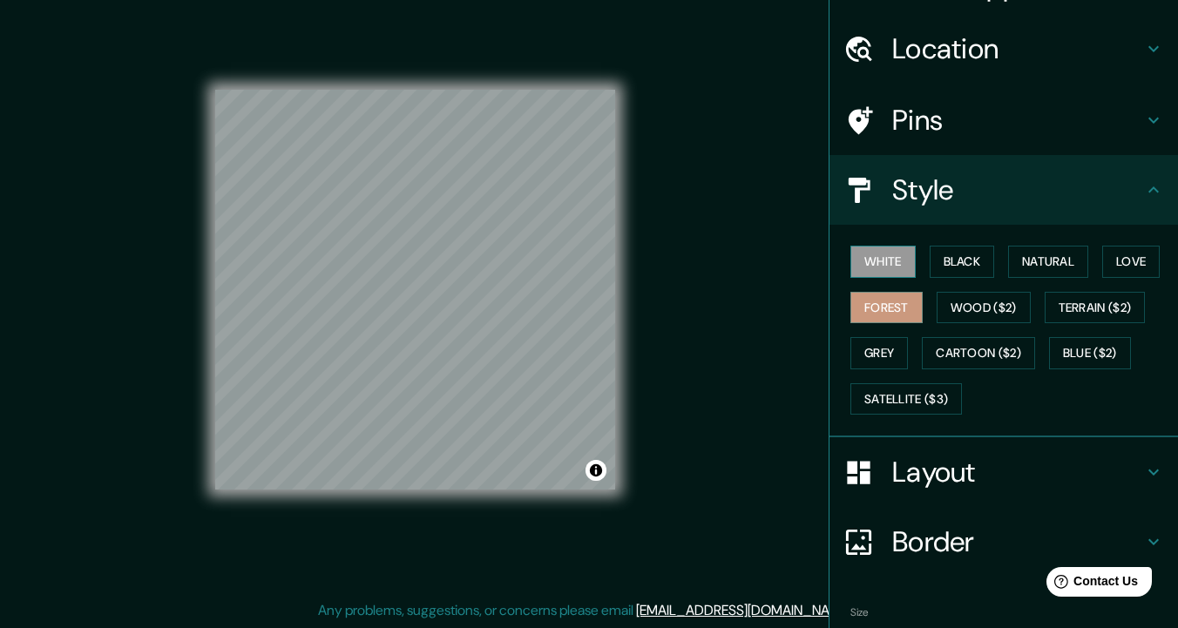
click at [892, 261] on button "White" at bounding box center [882, 262] width 65 height 32
click at [963, 260] on button "Black" at bounding box center [962, 262] width 65 height 32
click at [1012, 239] on div "White Black Natural Love Forest Wood ($2) Terrain ($2) Grey Cartoon ($2) Blue (…" at bounding box center [1010, 330] width 335 height 183
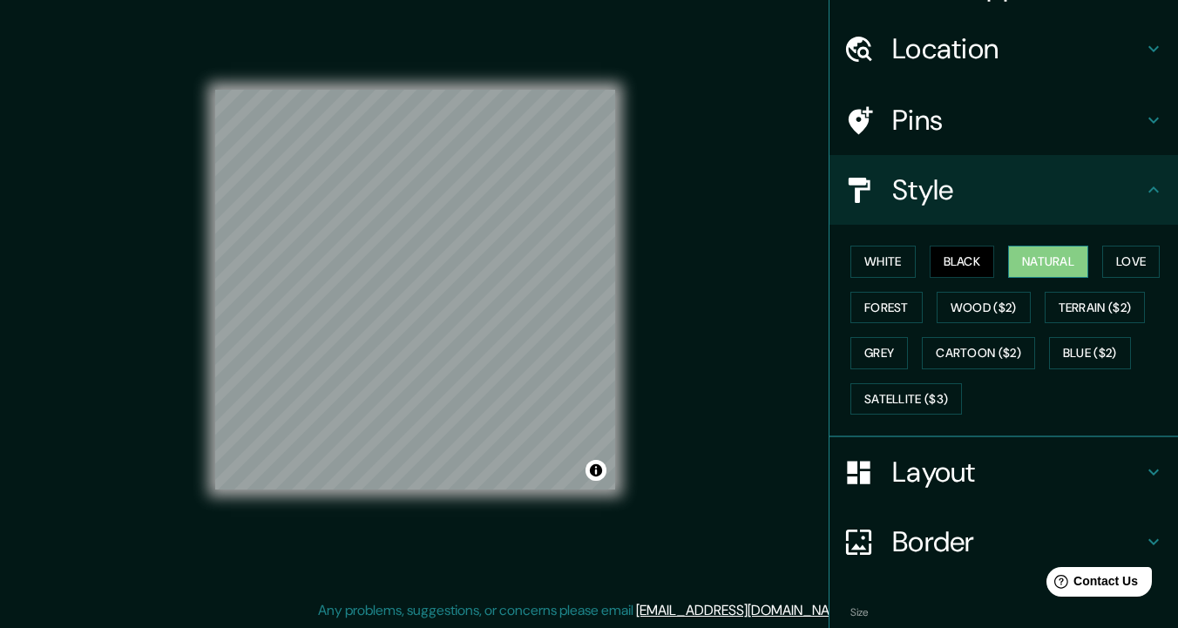
click at [1054, 258] on button "Natural" at bounding box center [1048, 262] width 80 height 32
click at [1142, 265] on button "Love" at bounding box center [1130, 262] width 57 height 32
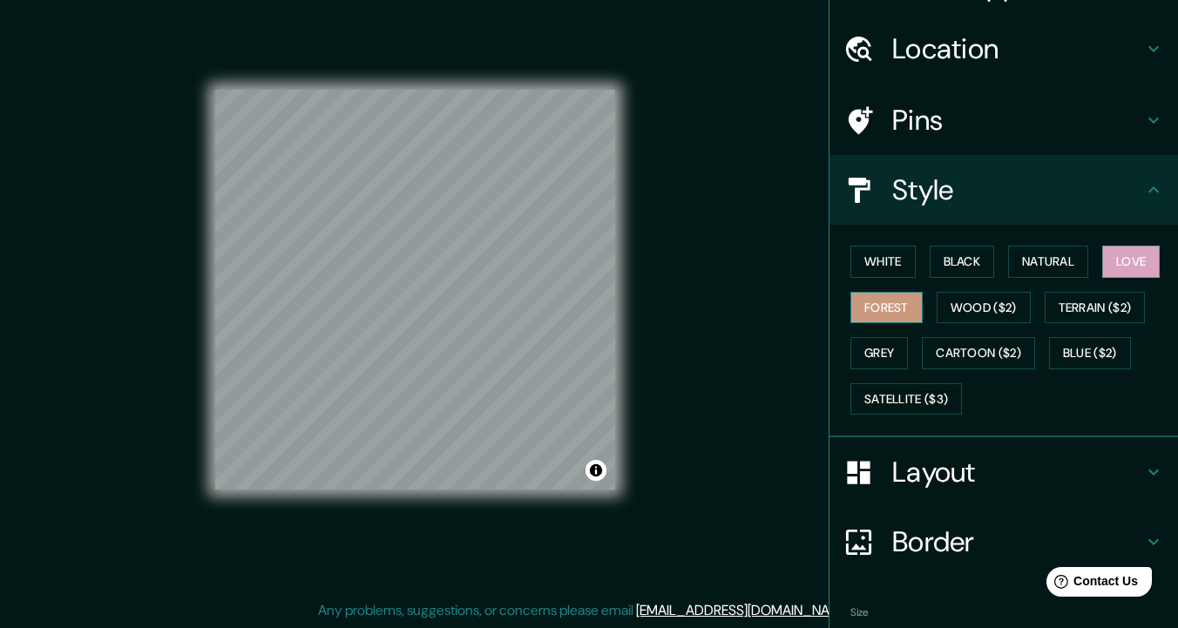
click at [882, 306] on button "Forest" at bounding box center [886, 308] width 72 height 32
click at [957, 309] on button "Wood ($2)" at bounding box center [983, 308] width 94 height 32
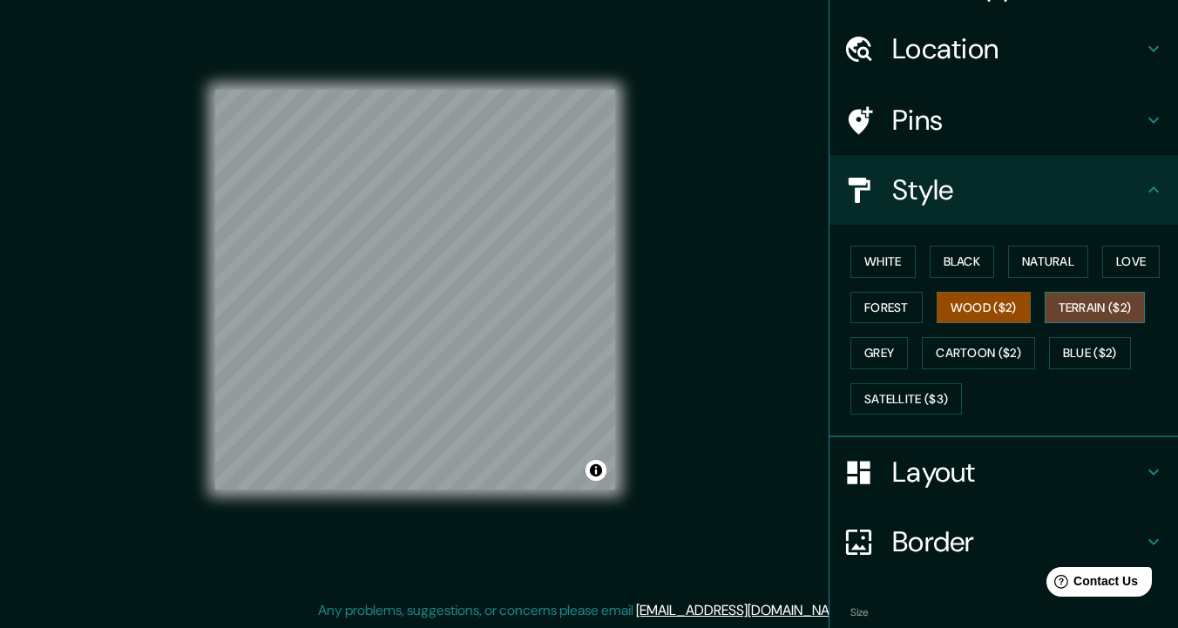
click at [1096, 311] on button "Terrain ($2)" at bounding box center [1095, 308] width 101 height 32
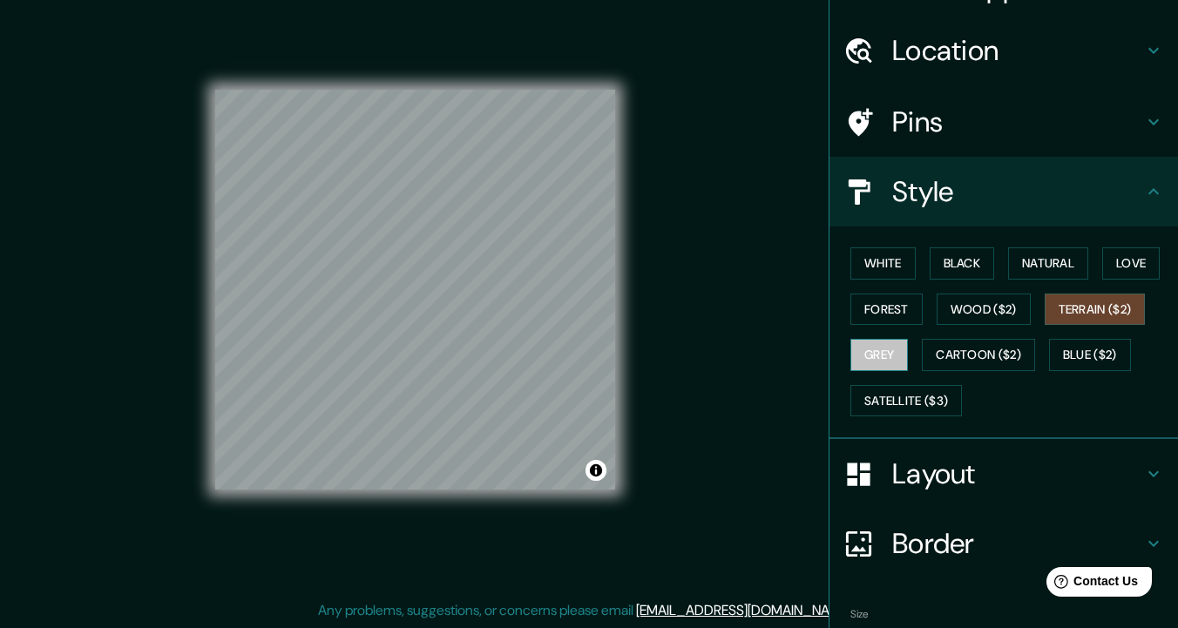
click at [879, 351] on button "Grey" at bounding box center [878, 355] width 57 height 32
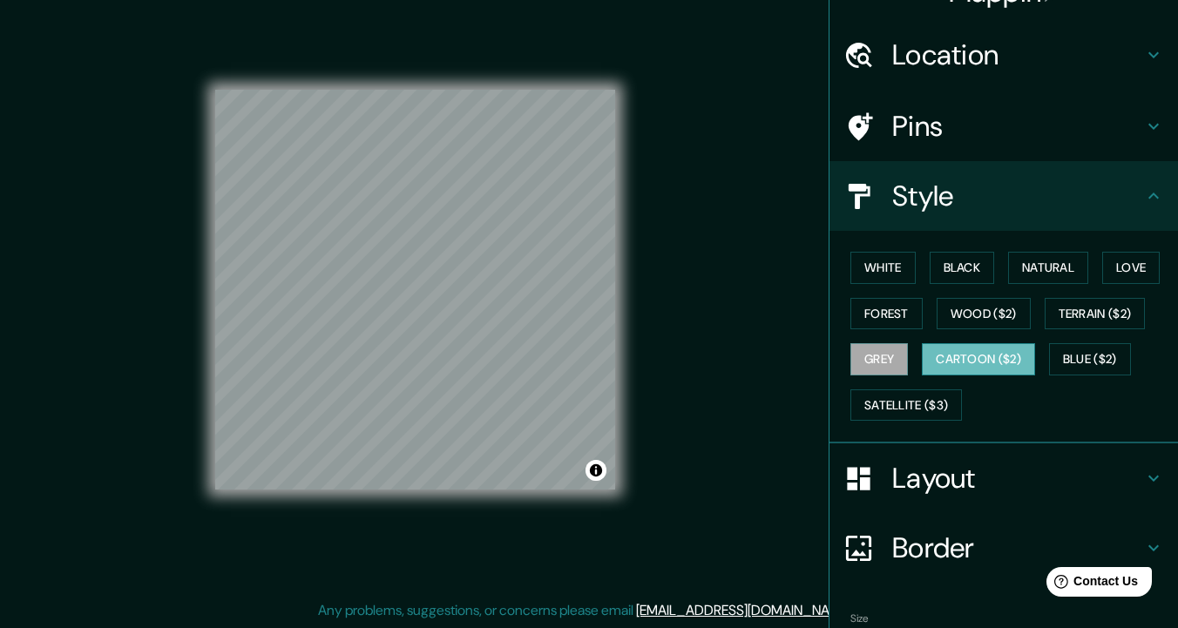
click at [1009, 356] on button "Cartoon ($2)" at bounding box center [978, 359] width 113 height 32
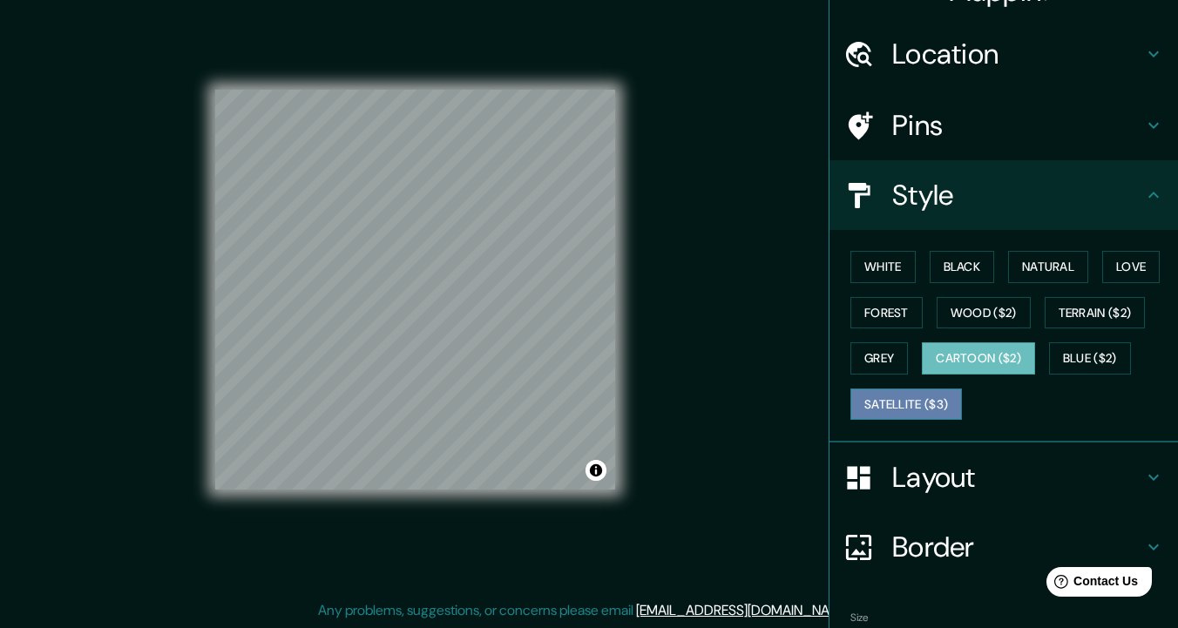
click at [942, 395] on button "Satellite ($3)" at bounding box center [906, 405] width 112 height 32
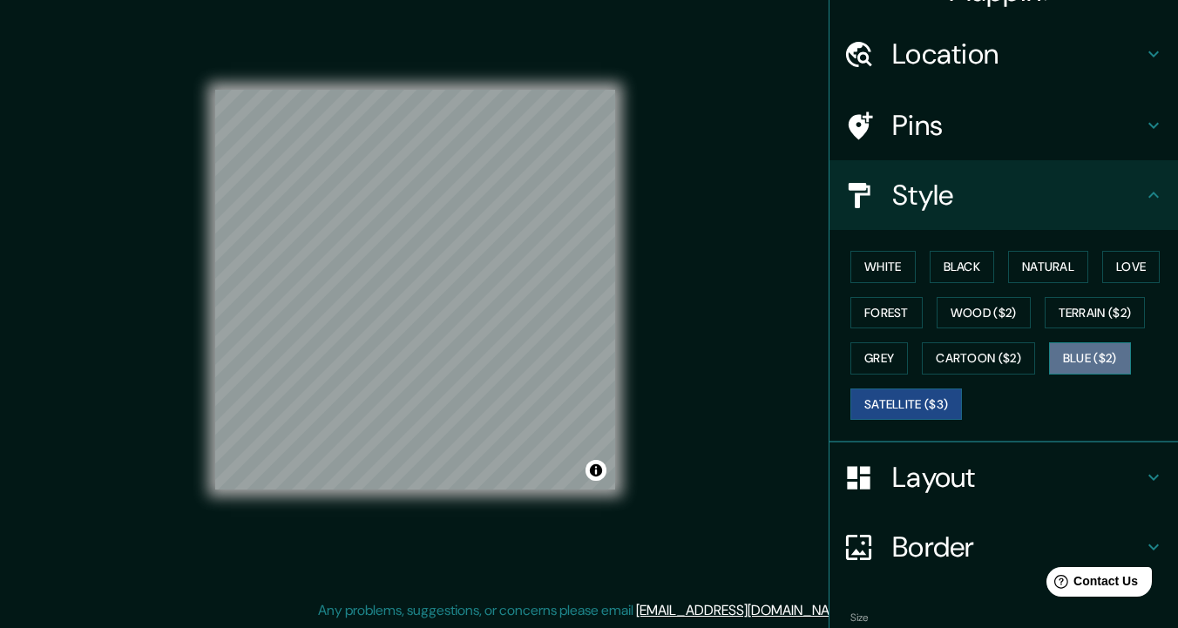
drag, startPoint x: 1127, startPoint y: 352, endPoint x: 1116, endPoint y: 354, distance: 11.5
click at [1126, 352] on button "Blue ($2)" at bounding box center [1090, 358] width 82 height 32
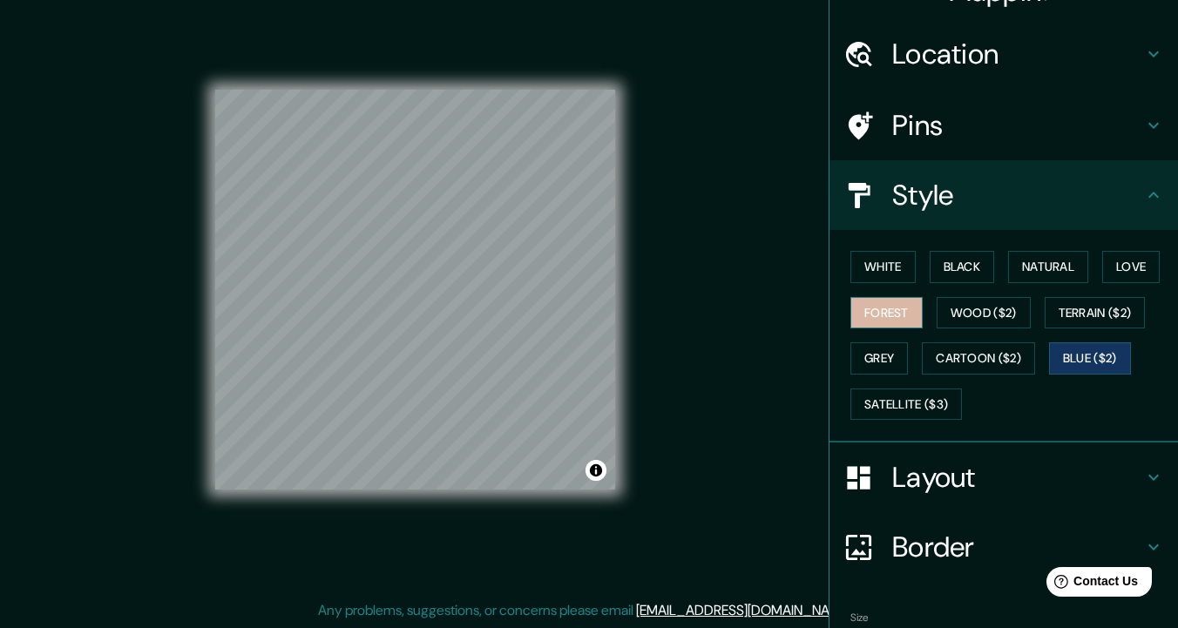
scroll to position [38, 0]
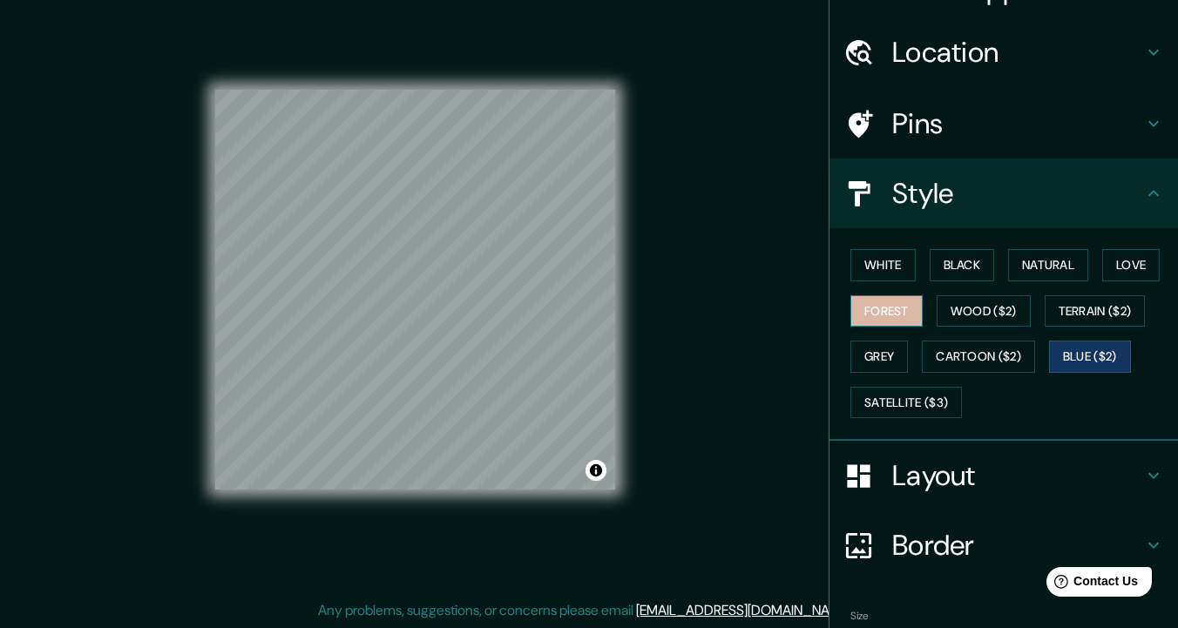
click at [874, 302] on button "Forest" at bounding box center [886, 311] width 72 height 32
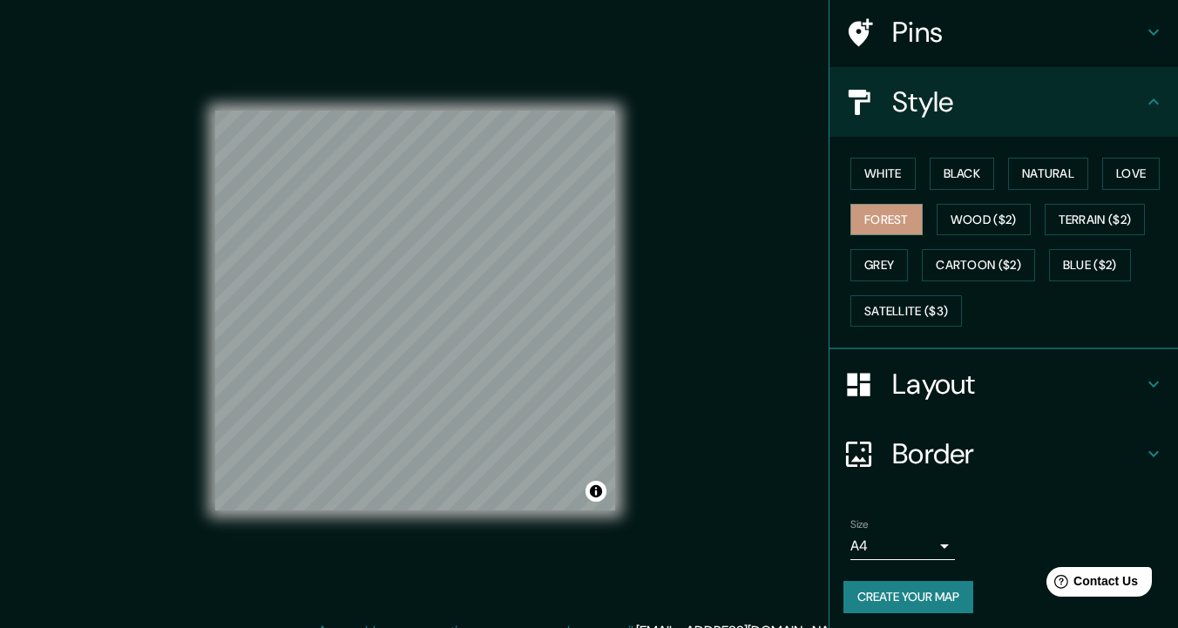
scroll to position [129, 0]
click at [883, 582] on button "Create your map" at bounding box center [908, 598] width 130 height 32
click at [913, 597] on button "Create your map" at bounding box center [908, 598] width 130 height 32
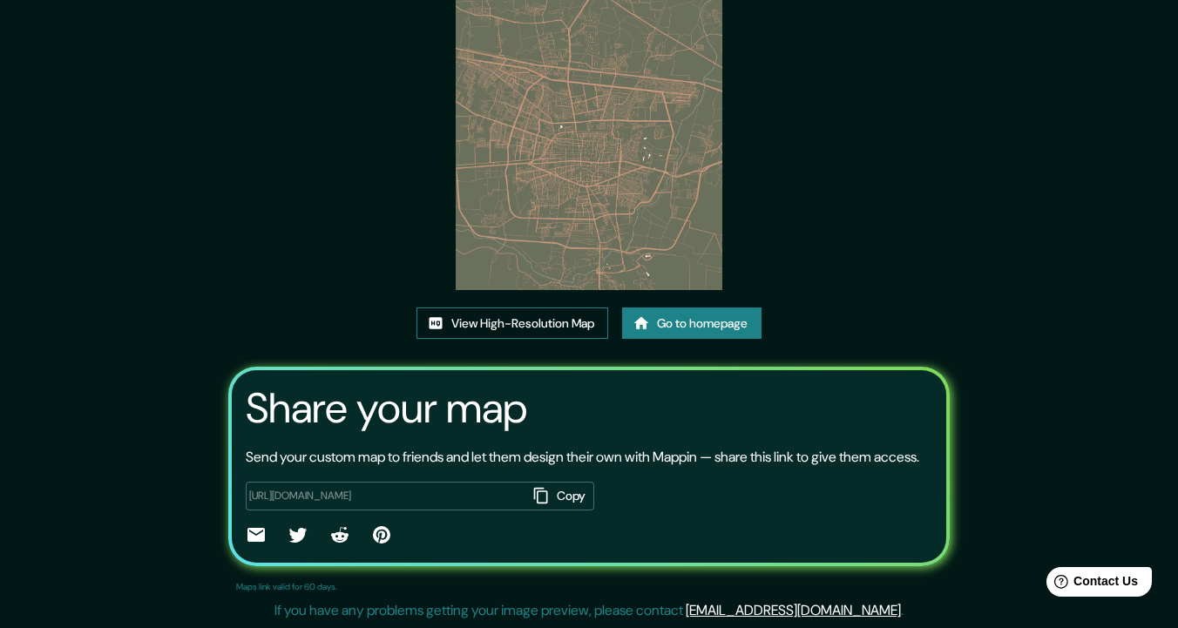
scroll to position [183, 0]
click at [533, 308] on link "View High-Resolution Map" at bounding box center [512, 324] width 192 height 32
